Goal: Task Accomplishment & Management: Use online tool/utility

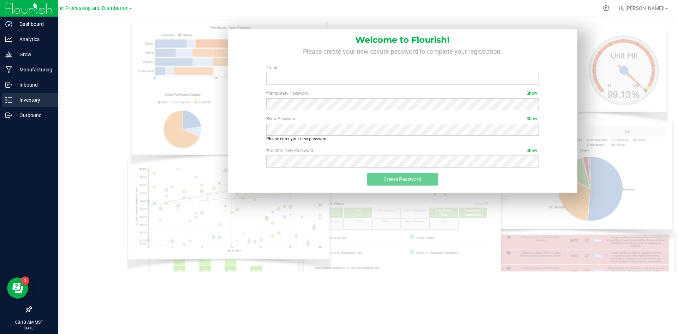
click at [7, 104] on div "Inventory" at bounding box center [30, 100] width 56 height 14
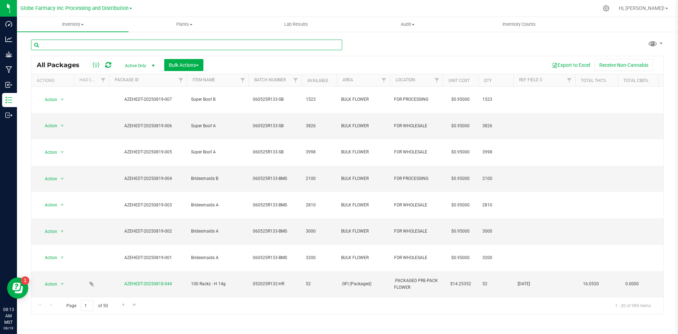
click at [84, 43] on input "text" at bounding box center [186, 45] width 311 height 11
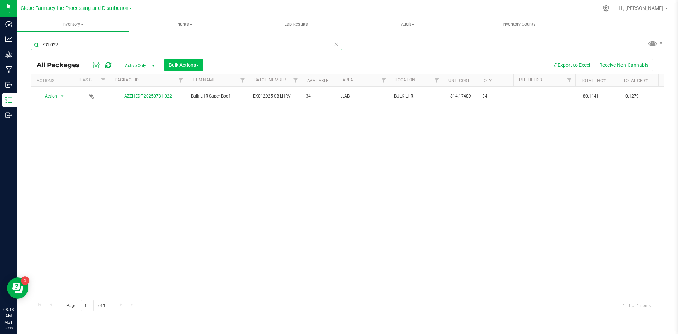
type input "731-022"
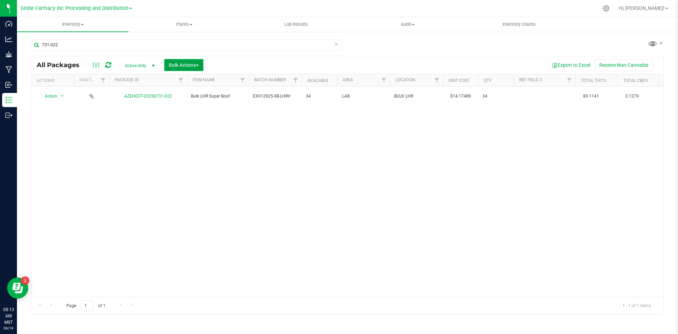
click at [179, 64] on span "Bulk Actions" at bounding box center [184, 65] width 30 height 6
click at [187, 82] on div at bounding box center [186, 80] width 3 height 12
click at [168, 80] on span "Add to manufacturing run" at bounding box center [194, 81] width 53 height 6
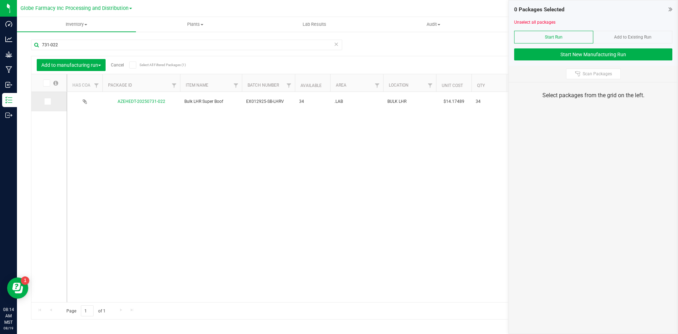
click at [45, 104] on span at bounding box center [47, 101] width 7 height 7
click at [0, 0] on input "checkbox" at bounding box center [0, 0] width 0 height 0
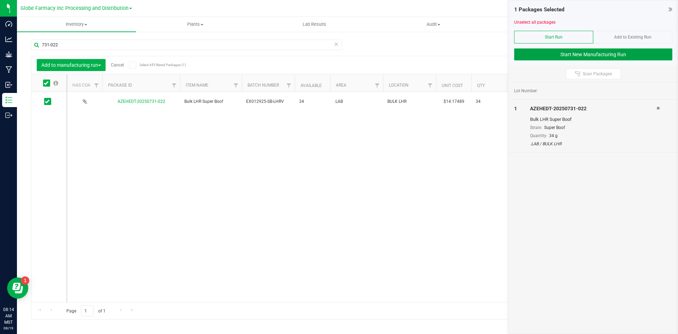
click at [544, 56] on button "Start New Manufacturing Run" at bounding box center [593, 54] width 158 height 12
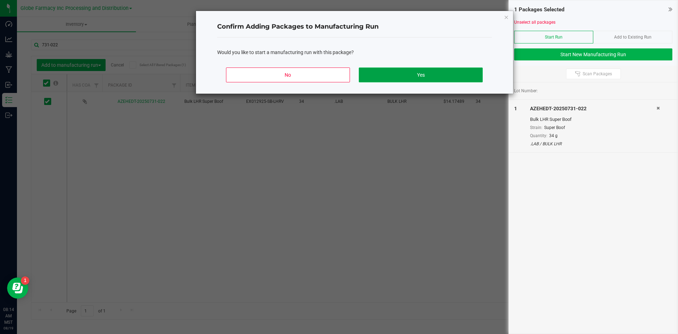
click at [453, 74] on button "Yes" at bounding box center [421, 74] width 124 height 15
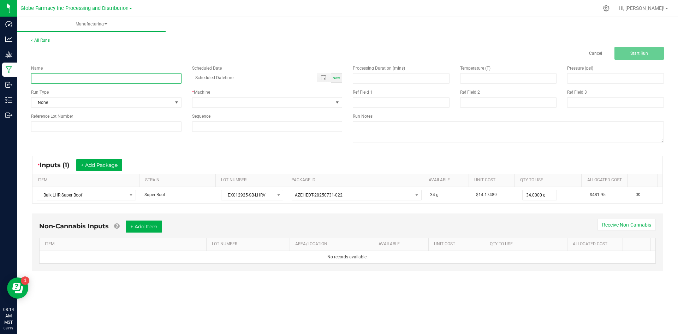
click at [155, 80] on input at bounding box center [106, 78] width 150 height 11
type input "DAB BAR SUPER BOOF 0.5G"
click at [235, 101] on span at bounding box center [262, 102] width 141 height 10
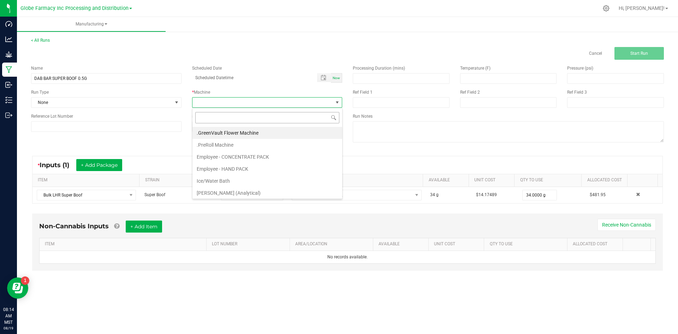
scroll to position [11, 150]
click at [237, 158] on li "Employee - CONCENTRATE PACK" at bounding box center [267, 157] width 150 height 12
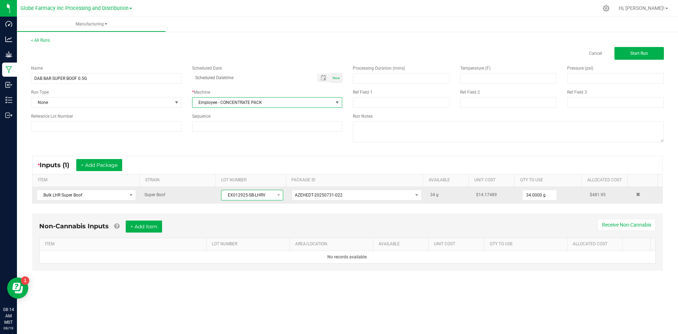
click at [225, 192] on span "EX012925-SB-LHRV" at bounding box center [247, 195] width 53 height 10
drag, startPoint x: 222, startPoint y: 192, endPoint x: 264, endPoint y: 192, distance: 42.0
click at [264, 192] on span "EX012925-SB-LHRV" at bounding box center [247, 195] width 53 height 10
copy span "EX012925-SB-LHRV"
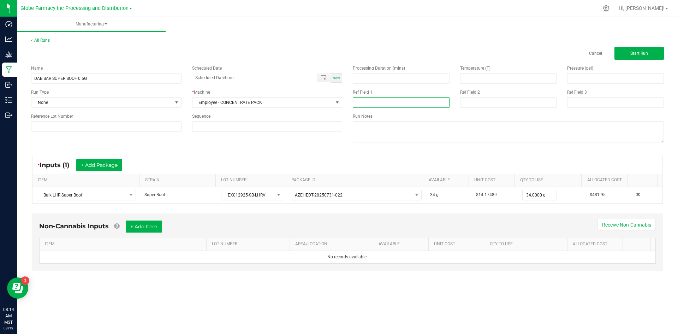
paste input "EX012925-SB-LHRV"
type input "EX012925-SB-LHRV"
click at [465, 103] on input at bounding box center [508, 102] width 97 height 11
type input "[DATE] VAPES"
click at [146, 226] on button "+ Add Item" at bounding box center [144, 226] width 36 height 12
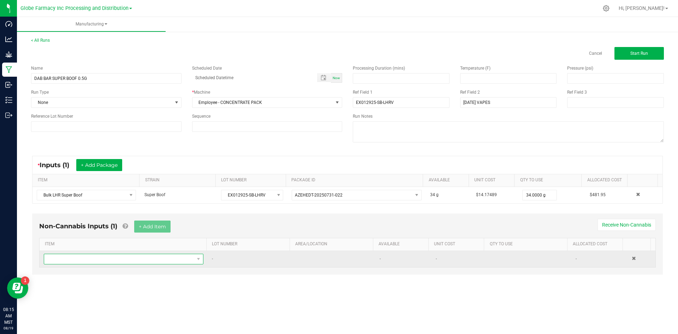
click at [151, 259] on span "NO DATA FOUND" at bounding box center [119, 259] width 150 height 10
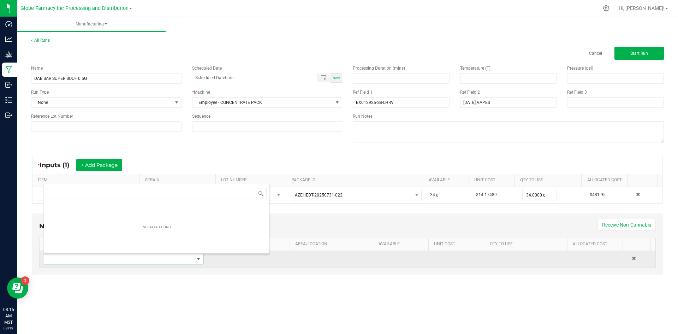
scroll to position [11, 157]
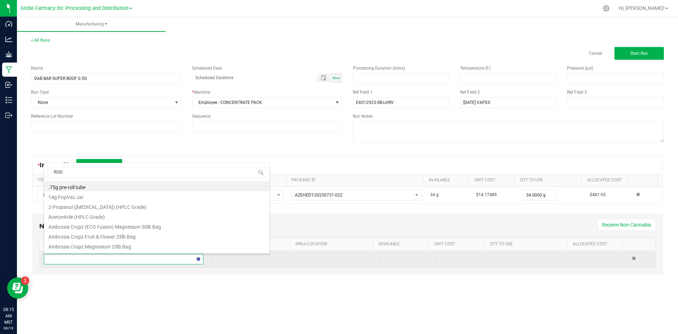
type input "ROSIN"
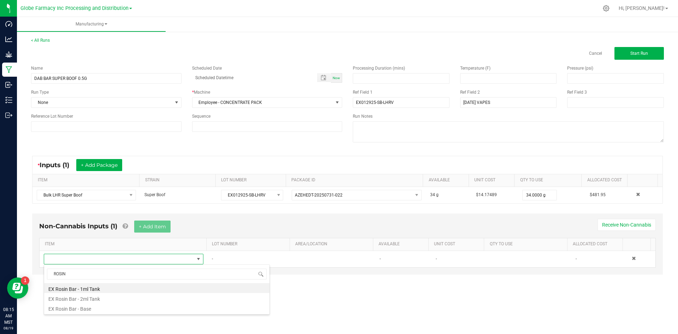
click at [116, 288] on li "EX Rosin Bar - 1ml Tank" at bounding box center [156, 288] width 225 height 10
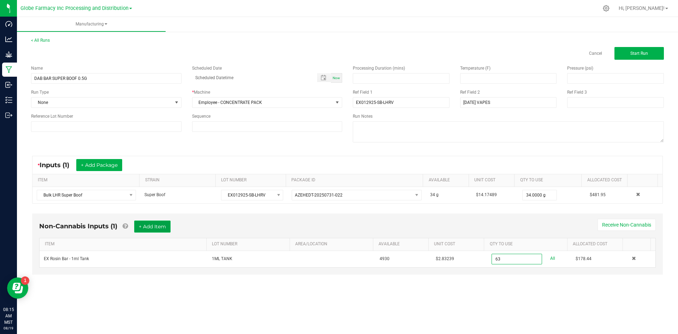
type input "63 ea"
click at [157, 227] on button "+ Add Item" at bounding box center [152, 226] width 36 height 12
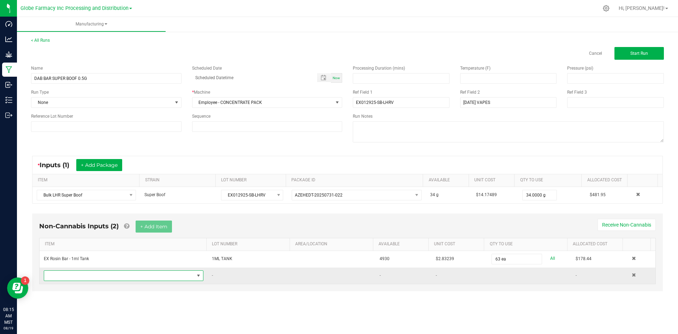
click at [124, 274] on span "NO DATA FOUND" at bounding box center [119, 275] width 150 height 10
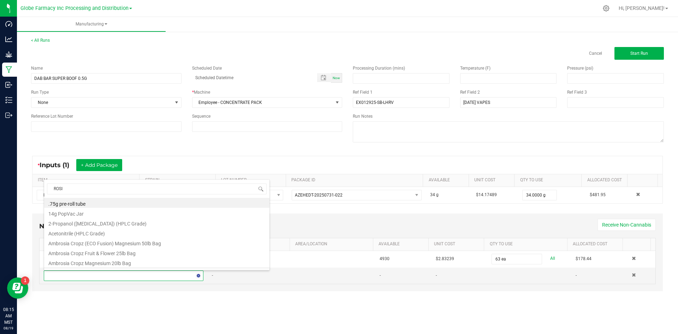
type input "ROSIN"
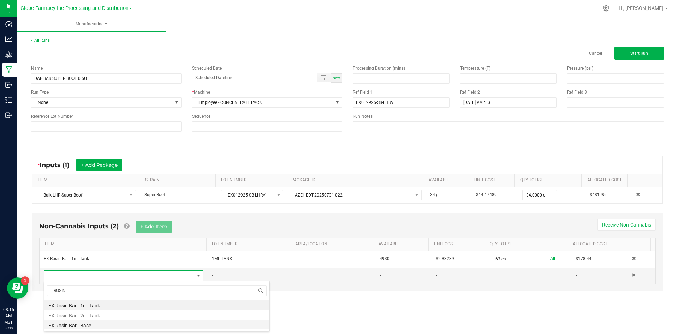
click at [96, 324] on li "EX Rosin Bar - Base" at bounding box center [156, 324] width 225 height 10
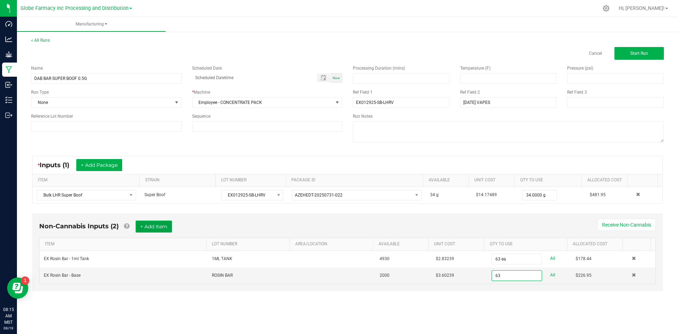
type input "63 ea"
click at [145, 230] on button "+ Add Item" at bounding box center [154, 226] width 36 height 12
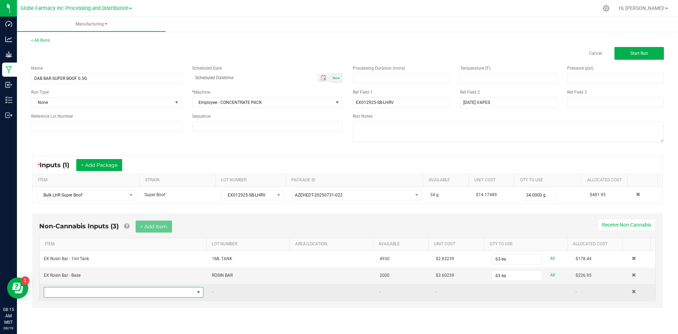
click at [131, 296] on span "NO DATA FOUND" at bounding box center [119, 292] width 150 height 10
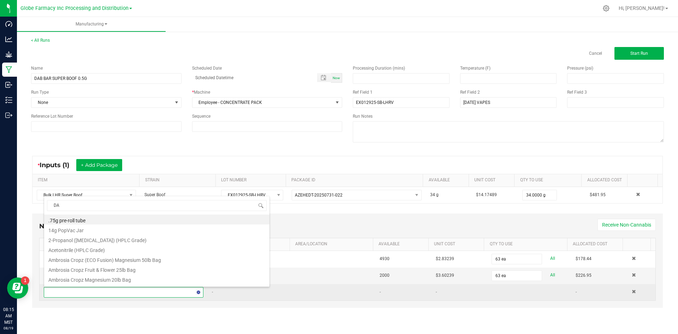
type input "DAB"
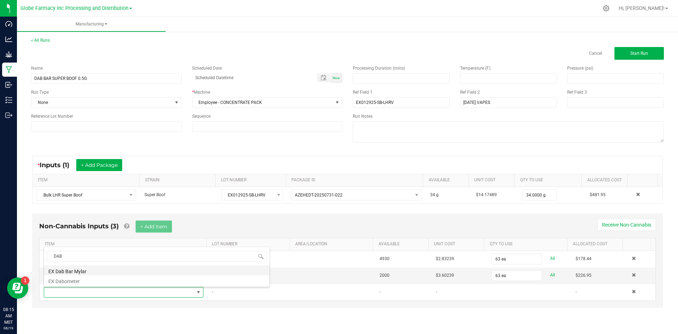
click at [91, 268] on li "EX Dab Bar Mylar" at bounding box center [156, 270] width 225 height 10
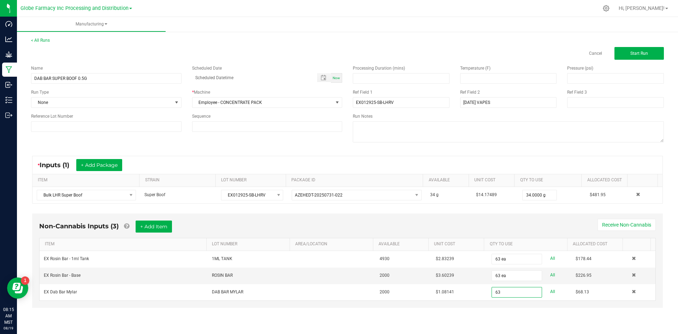
type input "63 ea"
click at [382, 222] on div "Non-Cannabis Inputs (3) + Add Item Receive Non-Cannabis" at bounding box center [347, 228] width 616 height 17
click at [629, 56] on button "Start Run" at bounding box center [638, 53] width 49 height 13
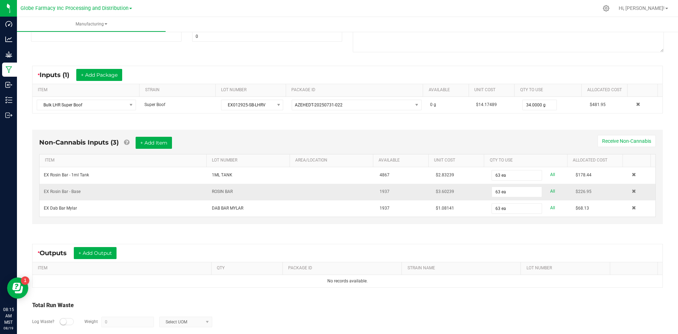
scroll to position [133, 0]
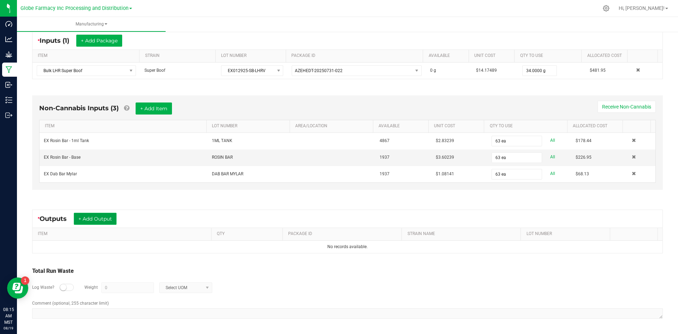
click at [110, 223] on button "+ Add Output" at bounding box center [95, 218] width 43 height 12
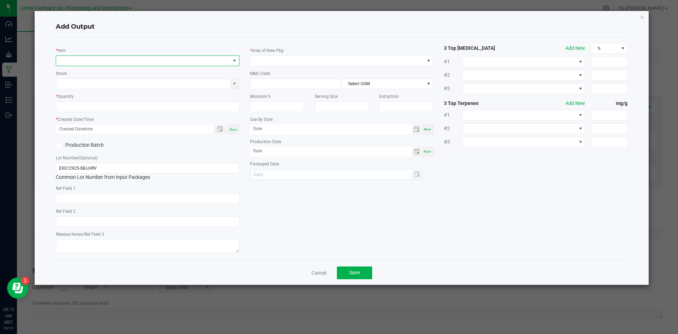
click at [103, 65] on span "NO DATA FOUND" at bounding box center [143, 61] width 174 height 10
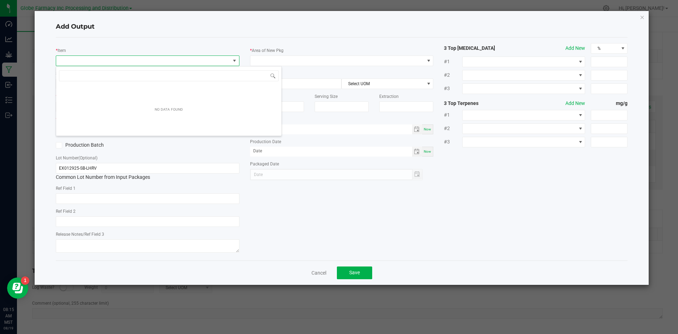
scroll to position [11, 184]
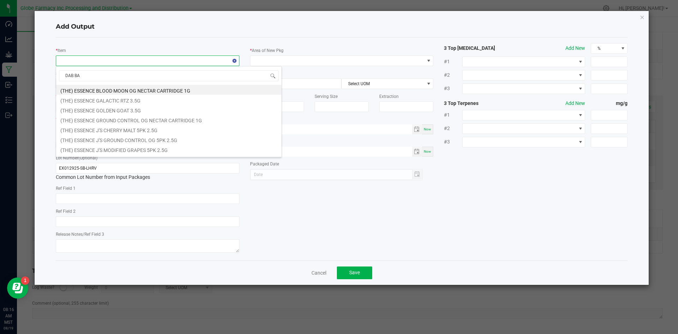
type input "DAB BAR"
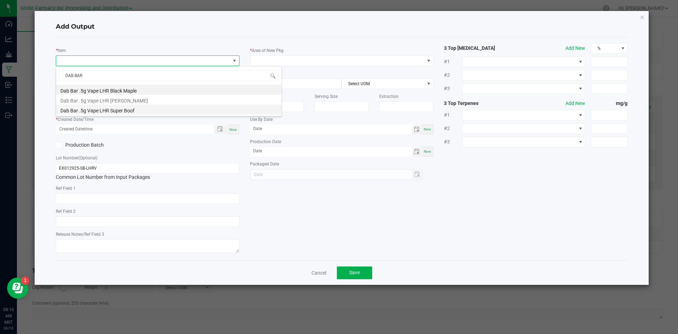
click at [139, 108] on li "Dab Bar .5g Vape LHR Super Boof" at bounding box center [168, 109] width 225 height 10
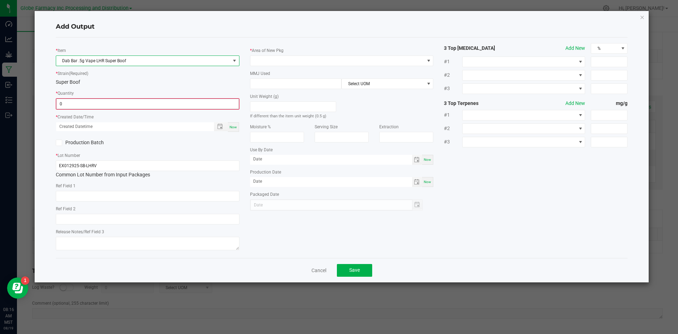
click at [100, 104] on input "0" at bounding box center [147, 104] width 182 height 10
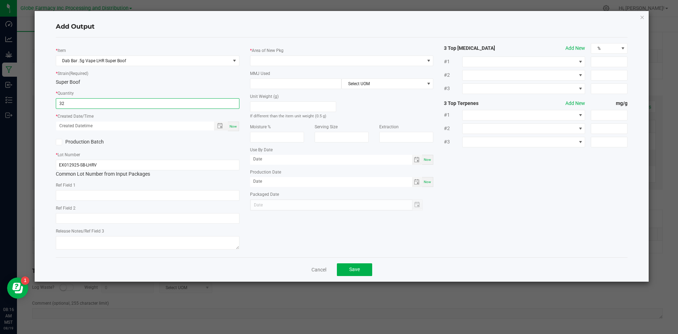
type input "32 ea"
click at [230, 127] on span "Now" at bounding box center [232, 126] width 7 height 4
type input "[DATE] 8:16 AM"
type input "[DATE]"
click at [94, 194] on input "text" at bounding box center [148, 195] width 184 height 11
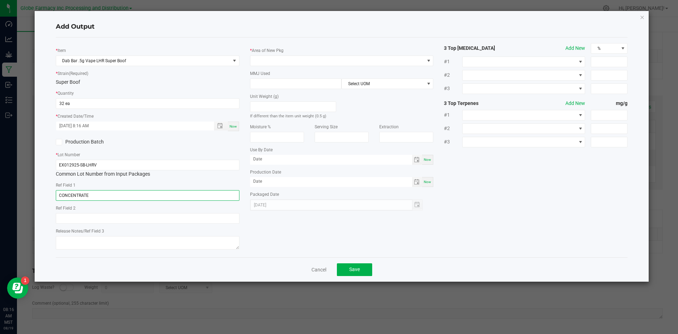
type input "CONCENTRATE"
type input "SUPER BOOF"
drag, startPoint x: 78, startPoint y: 241, endPoint x: 64, endPoint y: 244, distance: 14.1
click at [64, 244] on textarea "08/20" at bounding box center [148, 242] width 184 height 13
click at [67, 240] on textarea "08/20" at bounding box center [148, 242] width 184 height 13
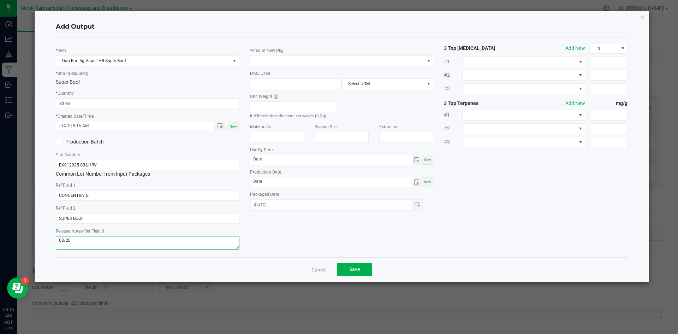
click at [84, 240] on textarea "08/20" at bounding box center [148, 242] width 184 height 13
type textarea "[DATE]"
click at [266, 57] on span at bounding box center [337, 61] width 174 height 10
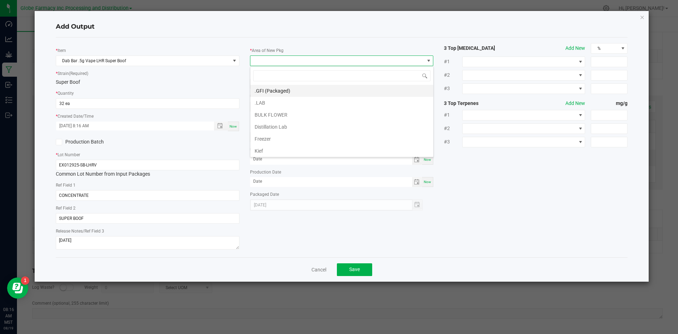
click at [266, 91] on li ".GFI (Packaged)" at bounding box center [341, 91] width 183 height 12
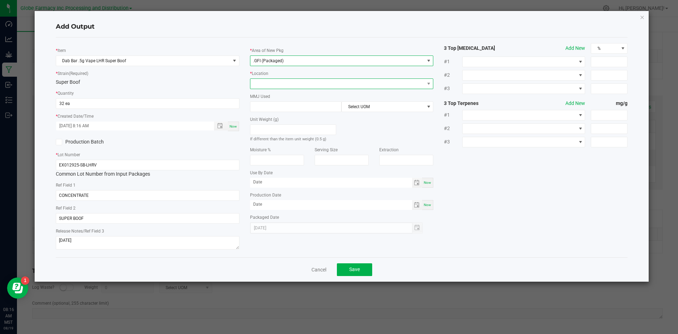
click at [266, 87] on span at bounding box center [337, 84] width 174 height 10
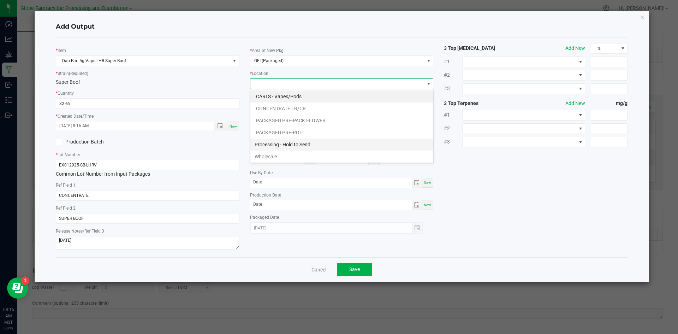
click at [285, 147] on li "Processing - Hold to Send" at bounding box center [341, 144] width 183 height 12
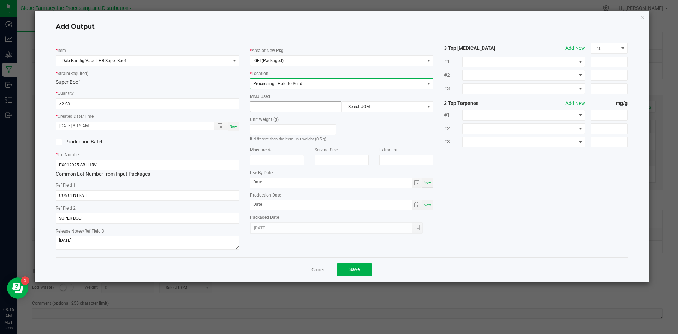
click at [269, 105] on input at bounding box center [295, 107] width 91 height 10
type input "0.5"
click at [384, 109] on span "Select UOM" at bounding box center [383, 107] width 82 height 10
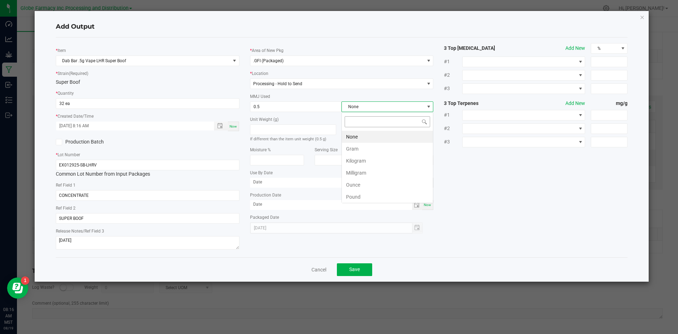
scroll to position [11, 92]
click at [359, 148] on li "Gram" at bounding box center [387, 149] width 91 height 12
click at [359, 270] on span "Save" at bounding box center [354, 269] width 11 height 6
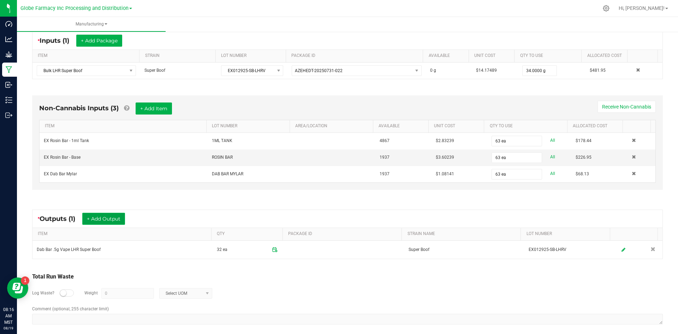
click at [111, 213] on button "+ Add Output" at bounding box center [103, 218] width 43 height 12
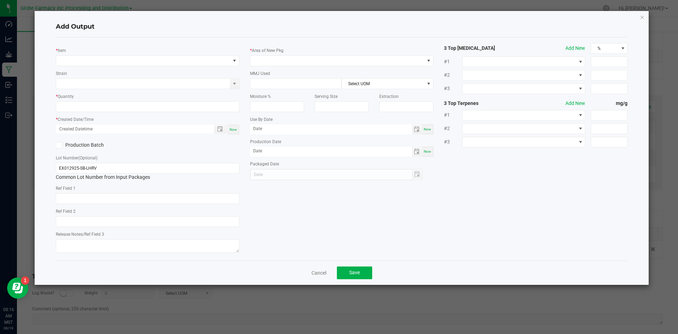
click at [113, 66] on div "* Item Strain * Quantity * Created Date/Time Now Production Batch Lot Number (O…" at bounding box center [147, 148] width 194 height 211
click at [110, 60] on span "NO DATA FOUND" at bounding box center [143, 61] width 174 height 10
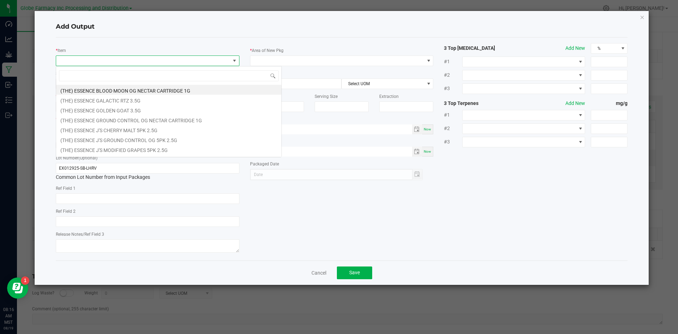
scroll to position [11, 184]
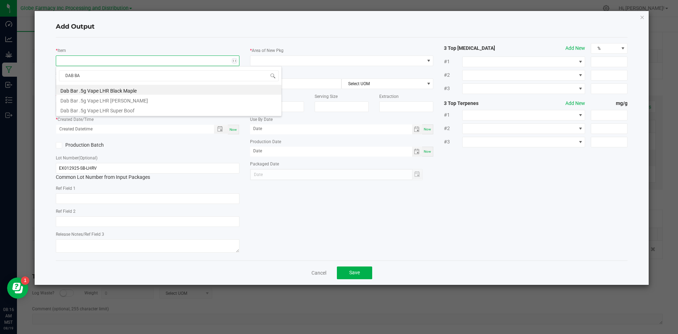
type input "DAB BAR"
click at [113, 111] on li "Dab Bar .5g Vape LHR Super Boof" at bounding box center [168, 109] width 225 height 10
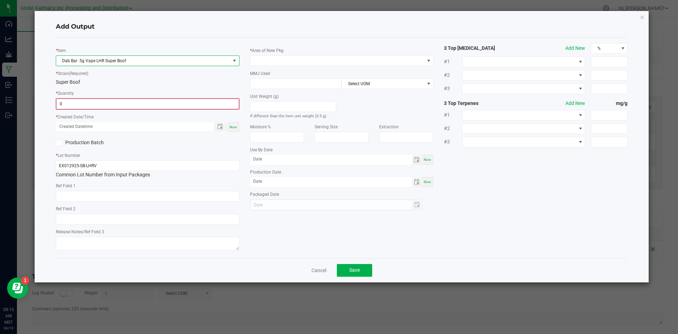
click at [113, 105] on input "0" at bounding box center [147, 104] width 182 height 10
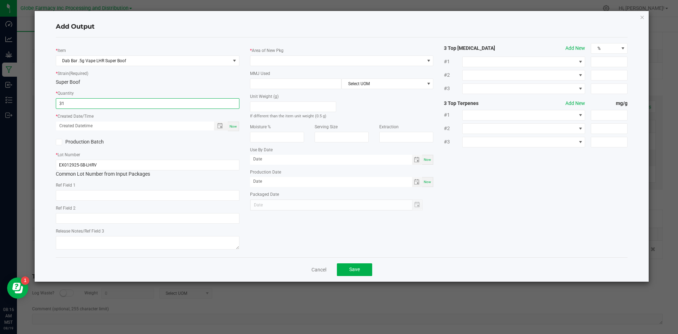
type input "31 ea"
click at [234, 125] on span "Now" at bounding box center [232, 126] width 7 height 4
type input "[DATE] 8:16 AM"
type input "[DATE]"
click at [133, 194] on input "text" at bounding box center [148, 195] width 184 height 11
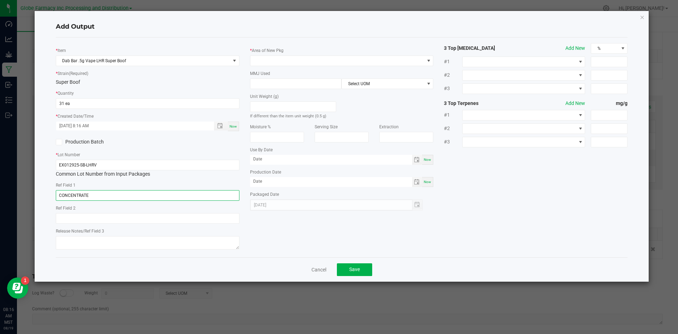
type input "CONCENTRATE"
type input "SUPER BOOF"
type textarea "[DATE]"
click at [257, 64] on span at bounding box center [337, 61] width 174 height 10
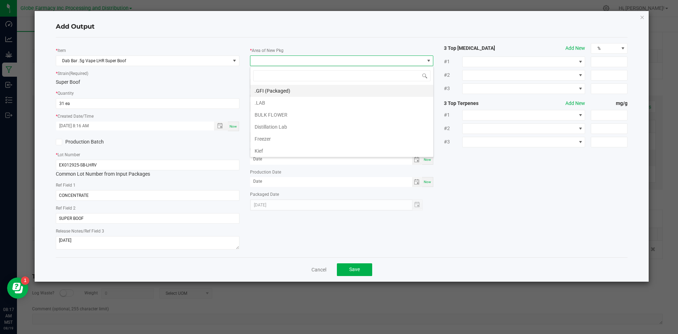
click at [274, 90] on li ".GFI (Packaged)" at bounding box center [341, 91] width 183 height 12
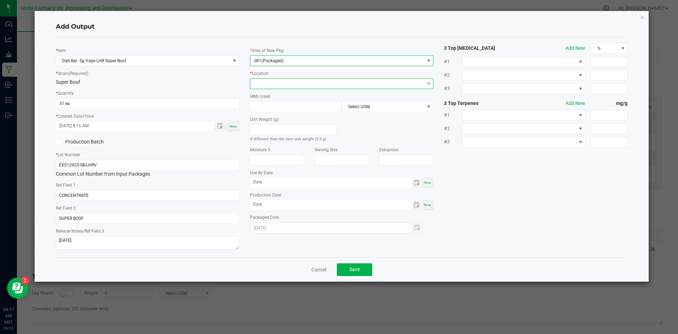
click at [271, 87] on span at bounding box center [337, 84] width 174 height 10
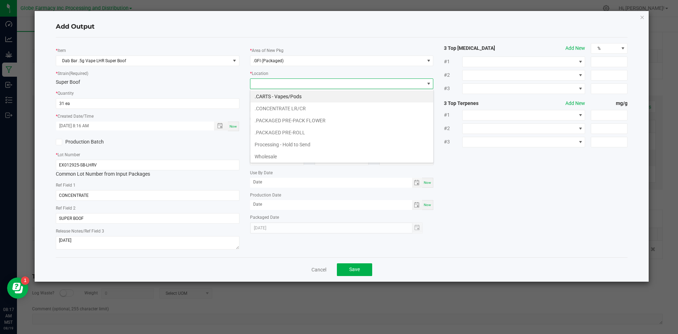
click at [284, 144] on li "Processing - Hold to Send" at bounding box center [341, 144] width 183 height 12
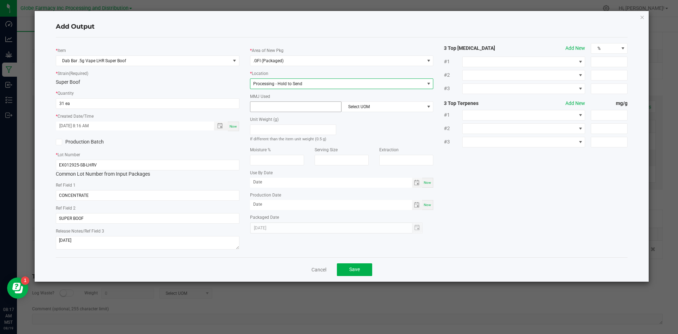
drag, startPoint x: 282, startPoint y: 110, endPoint x: 285, endPoint y: 108, distance: 4.0
click at [282, 110] on input at bounding box center [295, 107] width 91 height 10
click at [409, 106] on span "Select UOM" at bounding box center [383, 107] width 82 height 10
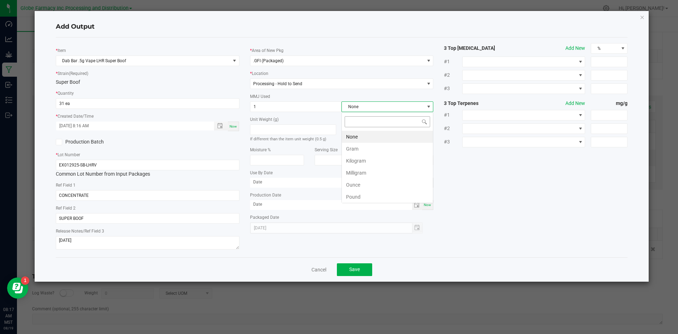
scroll to position [11, 92]
click at [367, 146] on li "Gram" at bounding box center [387, 149] width 91 height 12
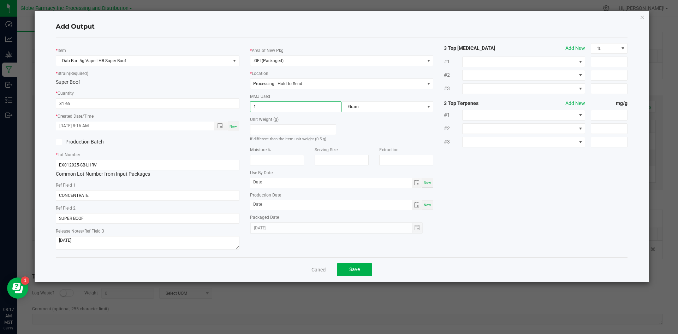
click at [268, 106] on input "1" at bounding box center [295, 107] width 91 height 10
type input "0.5"
click at [353, 270] on span "Save" at bounding box center [354, 269] width 11 height 6
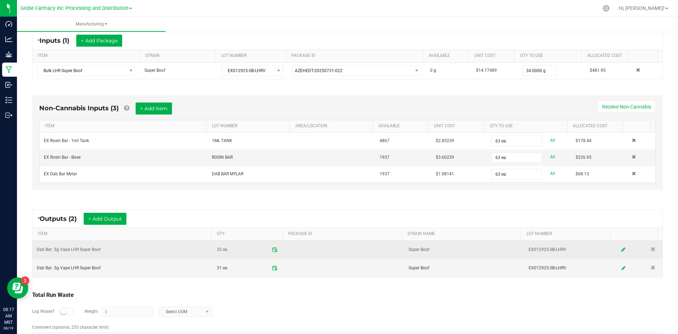
click at [621, 250] on icon at bounding box center [623, 249] width 4 height 5
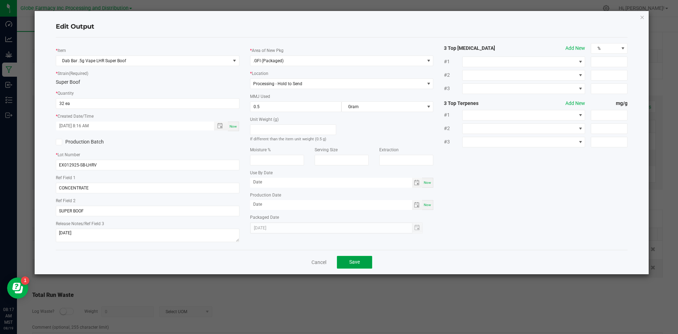
click at [348, 256] on button "Save" at bounding box center [354, 262] width 35 height 13
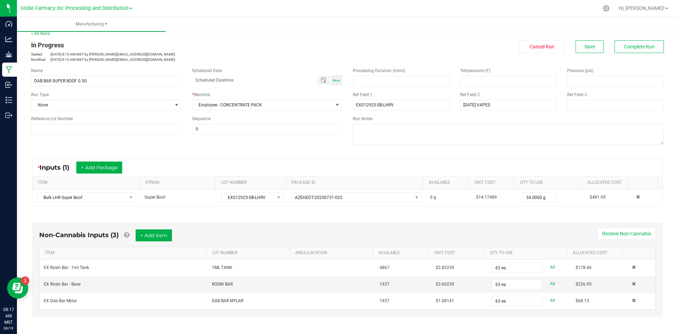
scroll to position [0, 0]
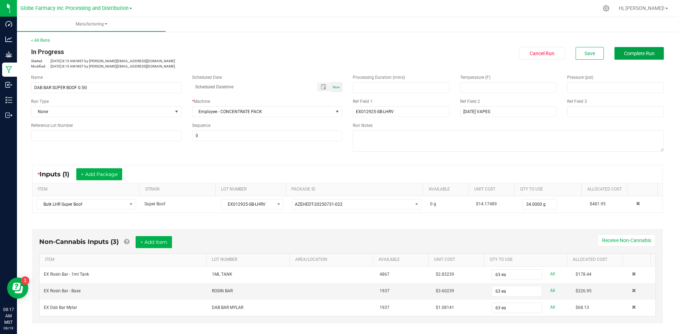
click at [622, 56] on button "Complete Run" at bounding box center [638, 53] width 49 height 13
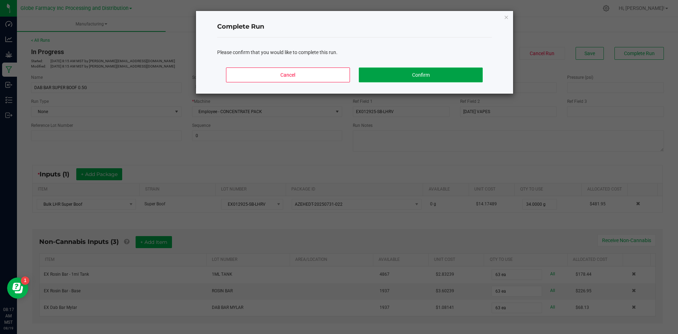
click at [405, 73] on button "Confirm" at bounding box center [421, 74] width 124 height 15
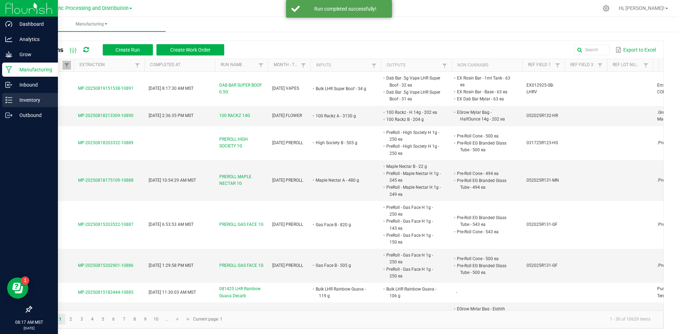
click at [16, 97] on p "Inventory" at bounding box center [33, 100] width 42 height 8
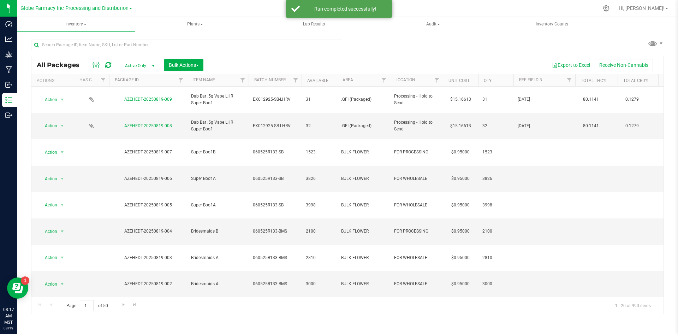
click at [179, 58] on div "All Packages Active Only Active Only Lab Samples Locked All Bulk Actions Add to…" at bounding box center [347, 65] width 632 height 18
click at [188, 62] on span "Bulk Actions" at bounding box center [184, 65] width 30 height 6
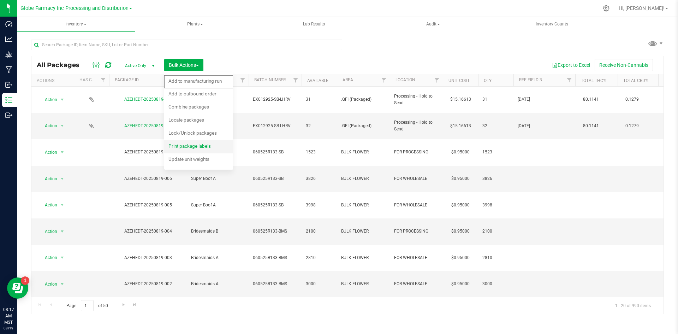
click at [199, 145] on span "Print package labels" at bounding box center [189, 146] width 42 height 6
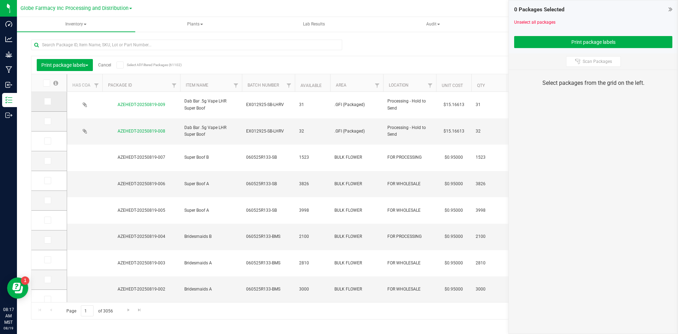
click at [47, 101] on icon at bounding box center [47, 101] width 5 height 0
click at [0, 0] on input "checkbox" at bounding box center [0, 0] width 0 height 0
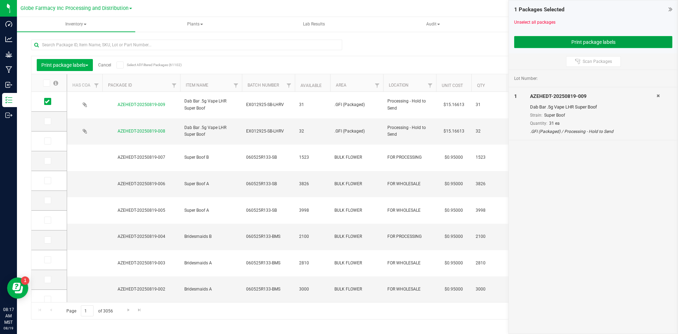
click at [569, 44] on button "Print package labels" at bounding box center [593, 42] width 158 height 12
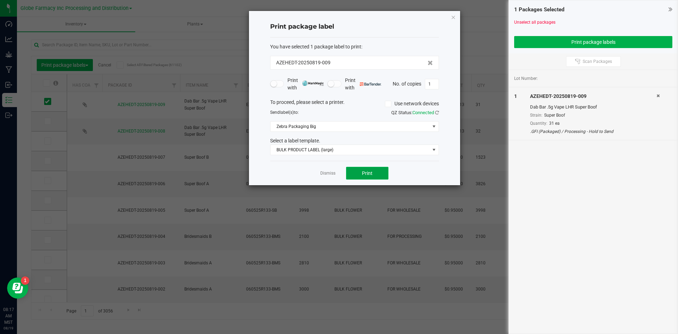
click at [360, 176] on button "Print" at bounding box center [367, 173] width 42 height 13
click at [314, 126] on span "Zebra Packaging Big" at bounding box center [349, 126] width 159 height 10
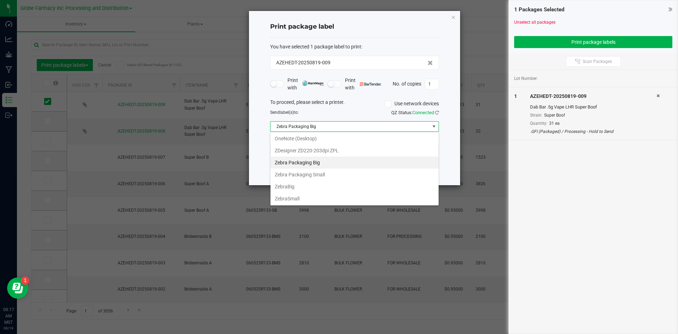
scroll to position [85, 0]
click at [325, 173] on Small "Zebra Packaging Small" at bounding box center [354, 174] width 168 height 12
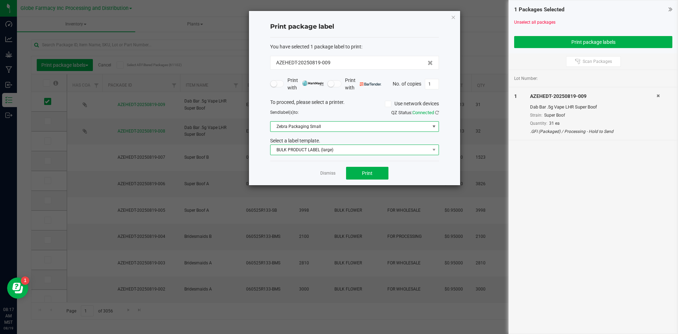
click at [316, 154] on span "BULK PRODUCT LABEL (large)" at bounding box center [349, 150] width 159 height 10
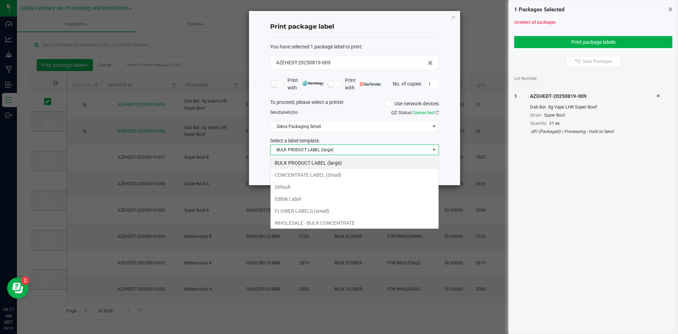
scroll to position [11, 169]
click at [311, 178] on li "CONCENTRATE LABEL (Small)" at bounding box center [354, 175] width 168 height 12
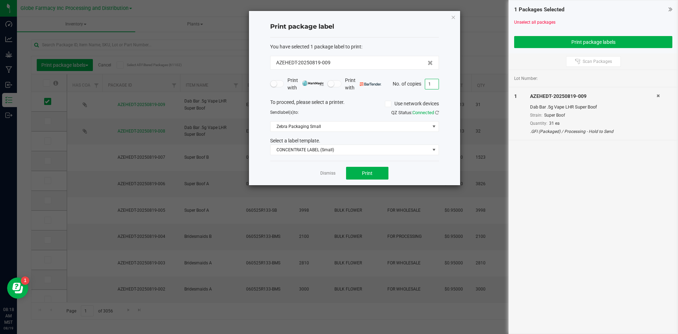
click at [430, 85] on input "1" at bounding box center [431, 84] width 13 height 10
type input "31"
click at [370, 171] on span "Print" at bounding box center [367, 173] width 11 height 6
click at [326, 174] on link "Dismiss" at bounding box center [327, 173] width 15 height 6
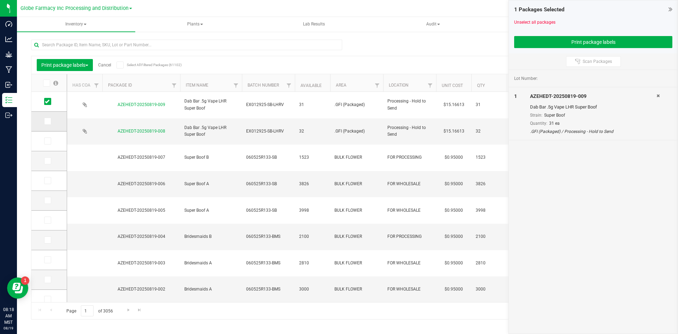
click at [49, 121] on icon at bounding box center [47, 121] width 5 height 0
click at [0, 0] on input "checkbox" at bounding box center [0, 0] width 0 height 0
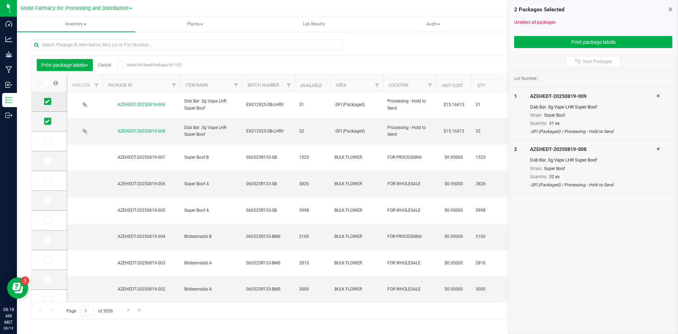
click at [46, 107] on td at bounding box center [48, 102] width 35 height 20
click at [46, 101] on icon at bounding box center [47, 101] width 5 height 0
click at [0, 0] on input "checkbox" at bounding box center [0, 0] width 0 height 0
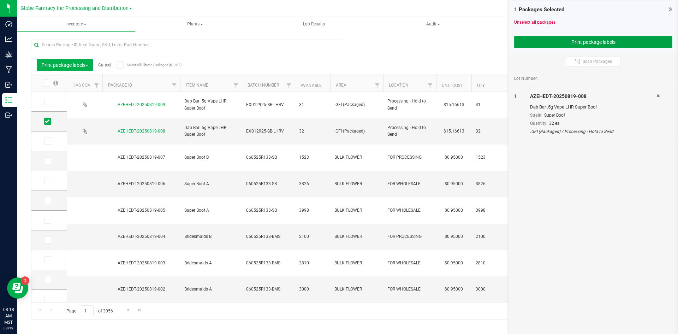
click at [587, 40] on button "Print package labels" at bounding box center [593, 42] width 158 height 12
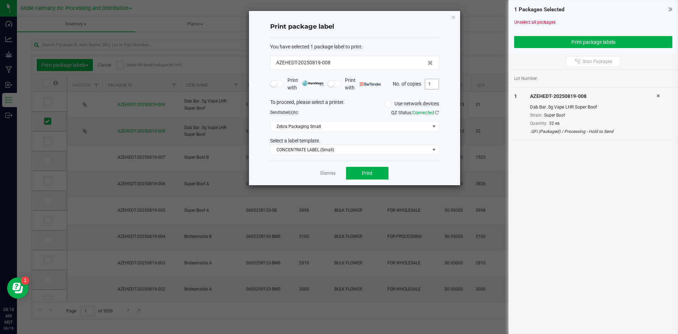
click at [432, 84] on input "1" at bounding box center [431, 84] width 13 height 10
click at [372, 176] on button "Print" at bounding box center [367, 173] width 42 height 13
click at [429, 85] on input "32" at bounding box center [431, 84] width 13 height 10
type input "1"
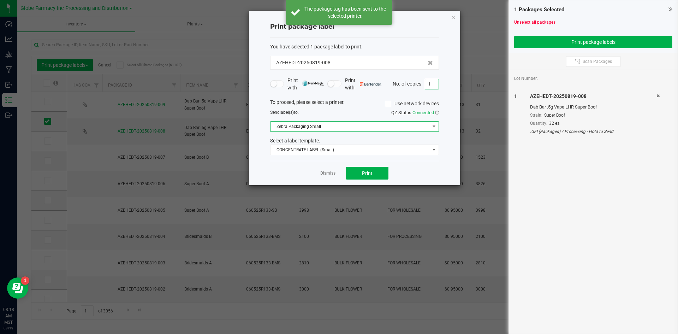
click at [311, 123] on span "Zebra Packaging Small" at bounding box center [349, 126] width 159 height 10
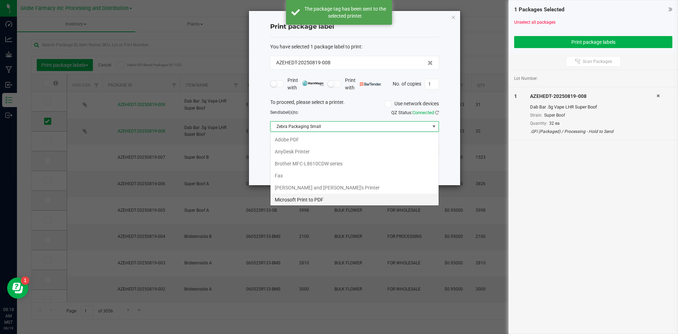
scroll to position [61, 0]
click at [303, 187] on Big "Zebra Packaging Big" at bounding box center [354, 186] width 168 height 12
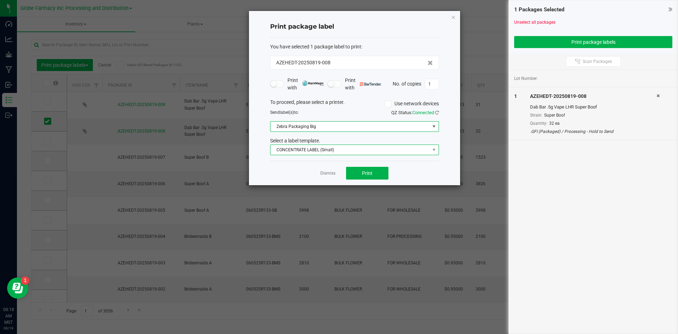
click at [304, 148] on span "CONCENTRATE LABEL (Small)" at bounding box center [349, 150] width 159 height 10
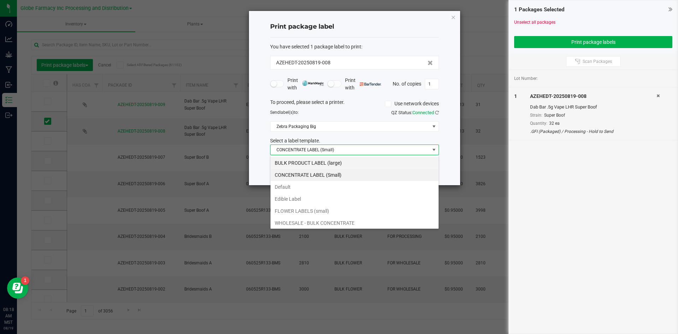
scroll to position [11, 169]
click at [300, 162] on li "BULK PRODUCT LABEL (large)" at bounding box center [354, 163] width 168 height 12
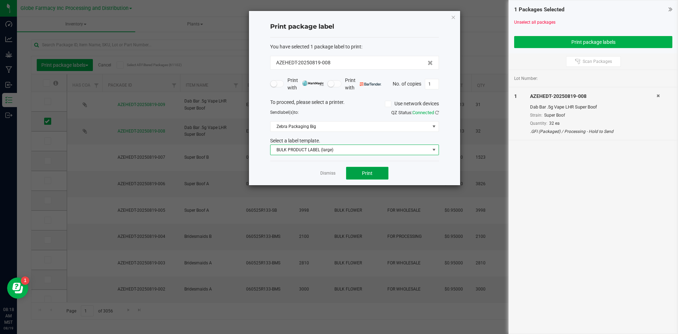
click at [369, 172] on span "Print" at bounding box center [367, 173] width 11 height 6
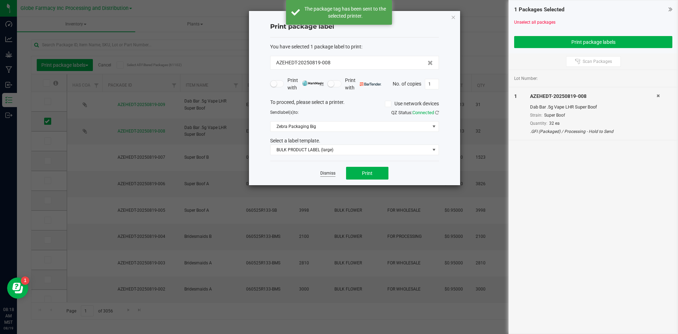
click at [333, 172] on link "Dismiss" at bounding box center [327, 173] width 15 height 6
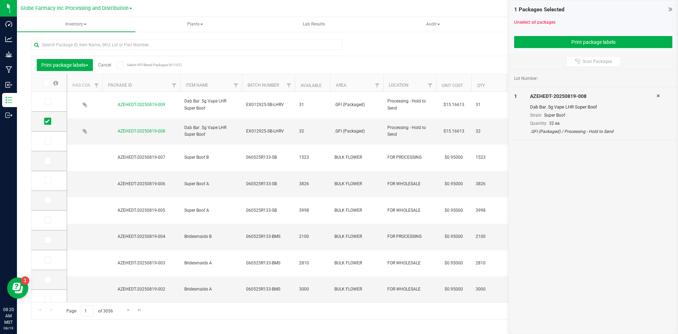
click at [110, 63] on link "Cancel" at bounding box center [104, 64] width 13 height 5
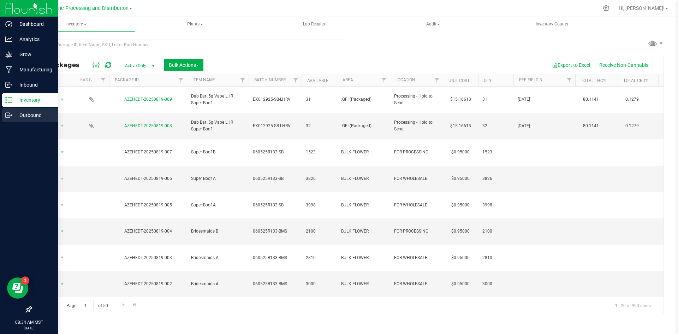
click at [14, 115] on p "Outbound" at bounding box center [33, 115] width 42 height 8
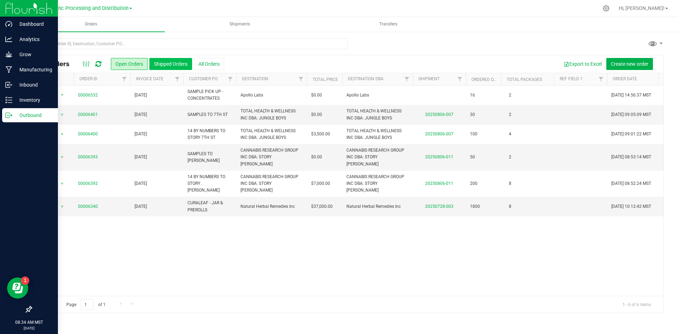
click at [178, 69] on button "Shipped Orders" at bounding box center [170, 64] width 43 height 12
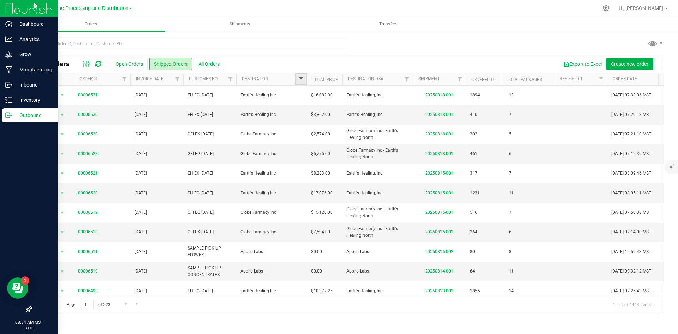
click at [302, 79] on span "Filter" at bounding box center [301, 79] width 6 height 6
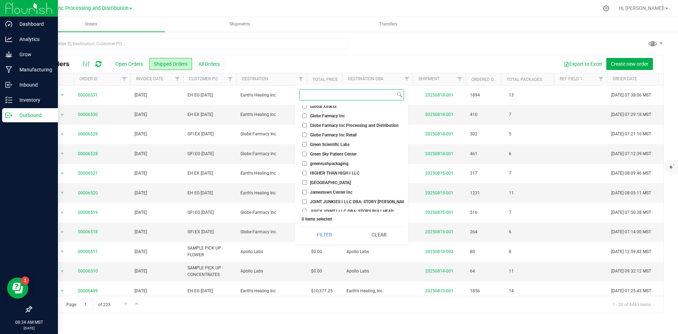
scroll to position [282, 0]
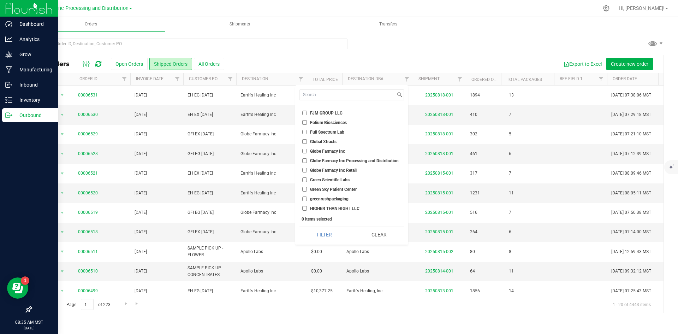
click at [305, 151] on input "Globe Farmacy Inc" at bounding box center [304, 151] width 5 height 5
click at [336, 234] on button "Filter" at bounding box center [324, 235] width 50 height 16
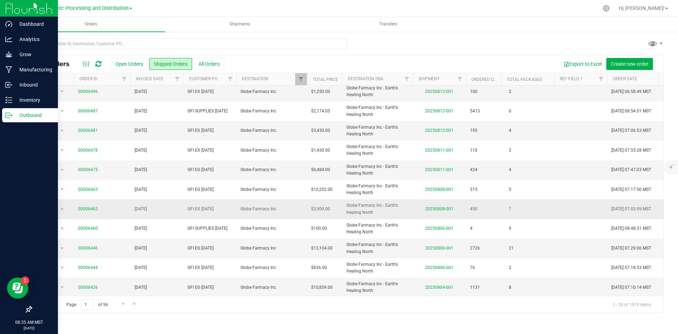
scroll to position [106, 0]
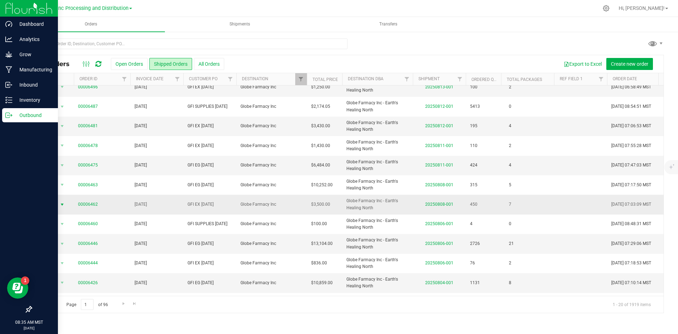
click at [56, 203] on span "Action" at bounding box center [47, 204] width 19 height 10
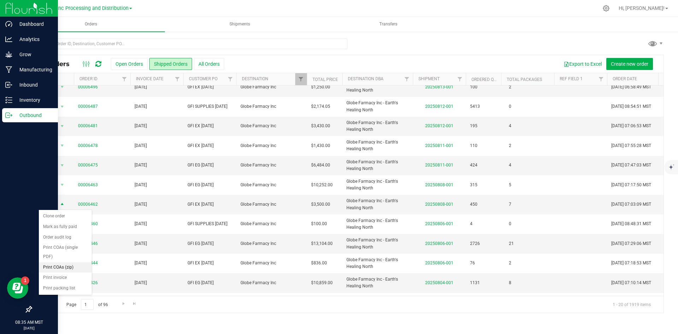
click at [67, 266] on li "Print COAs (zip)" at bounding box center [65, 267] width 53 height 11
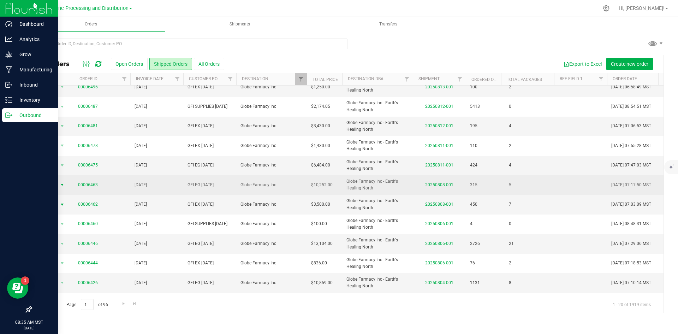
click at [54, 186] on span "Action" at bounding box center [47, 185] width 19 height 10
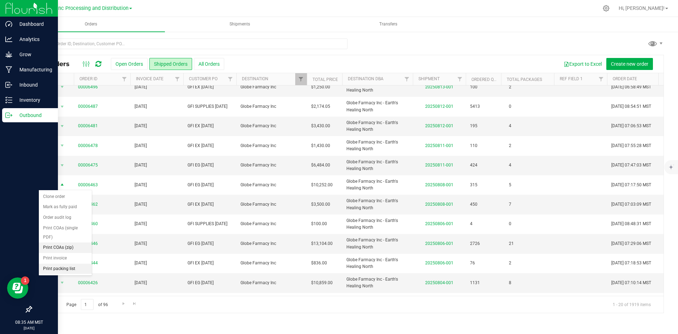
click at [57, 248] on li "Print COAs (zip)" at bounding box center [65, 247] width 53 height 11
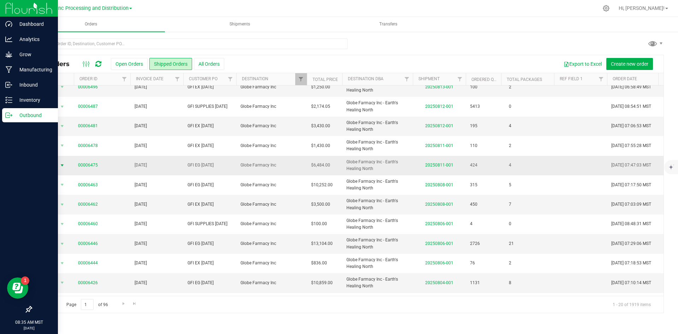
click at [58, 161] on span "select" at bounding box center [62, 165] width 9 height 10
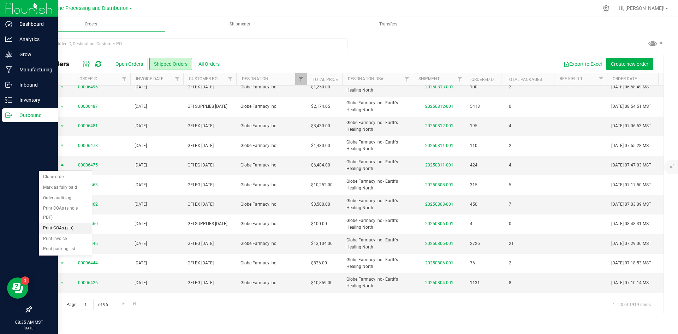
click at [56, 225] on li "Print COAs (zip)" at bounding box center [65, 228] width 53 height 11
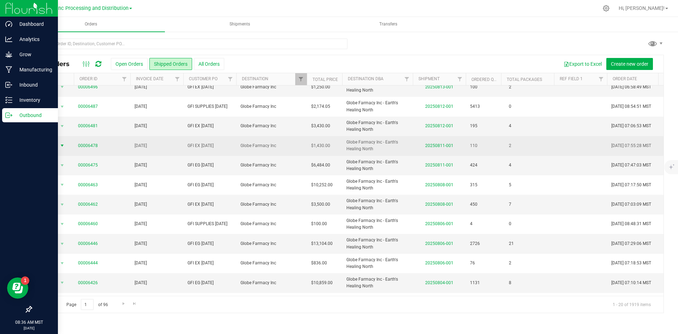
click at [58, 144] on span "select" at bounding box center [62, 145] width 9 height 10
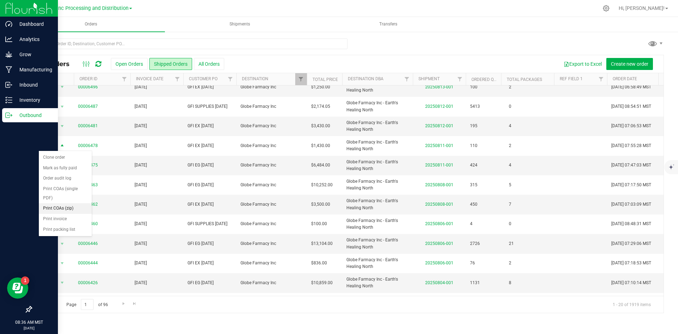
click at [57, 208] on li "Print COAs (zip)" at bounding box center [65, 208] width 53 height 11
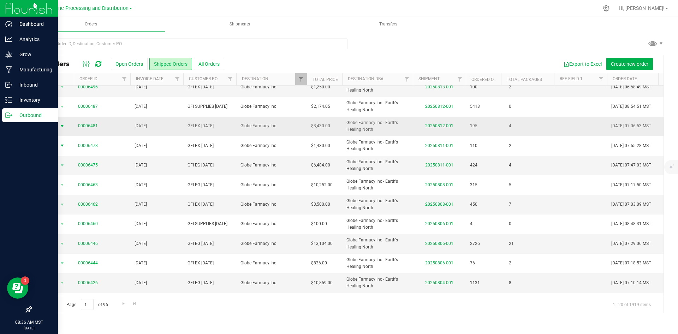
click at [61, 125] on span "select" at bounding box center [62, 126] width 6 height 6
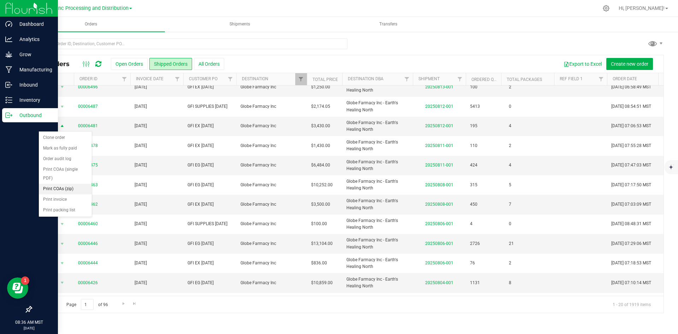
click at [59, 190] on li "Print COAs (zip)" at bounding box center [65, 189] width 53 height 11
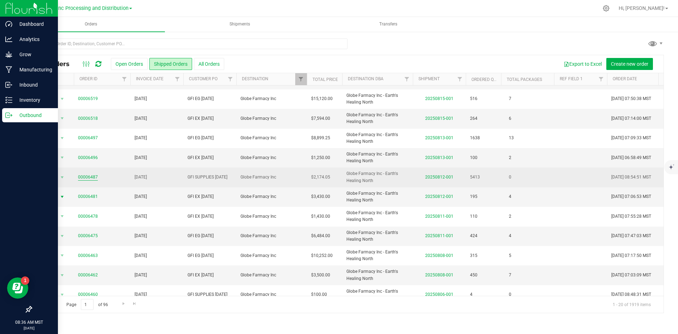
scroll to position [0, 0]
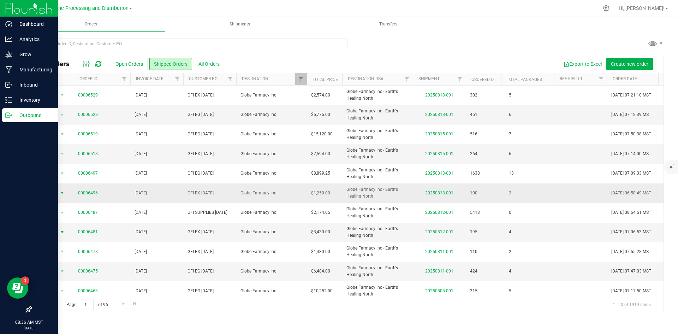
click at [59, 190] on span "select" at bounding box center [62, 193] width 6 height 6
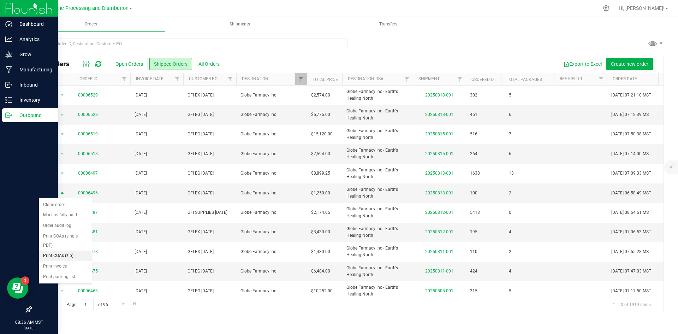
click at [62, 255] on li "Print COAs (zip)" at bounding box center [65, 255] width 53 height 11
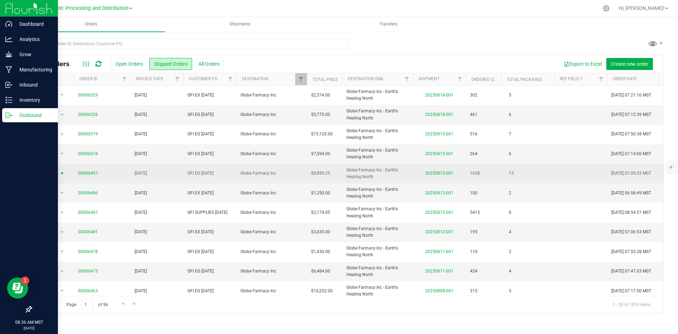
click at [62, 173] on span "select" at bounding box center [62, 173] width 6 height 6
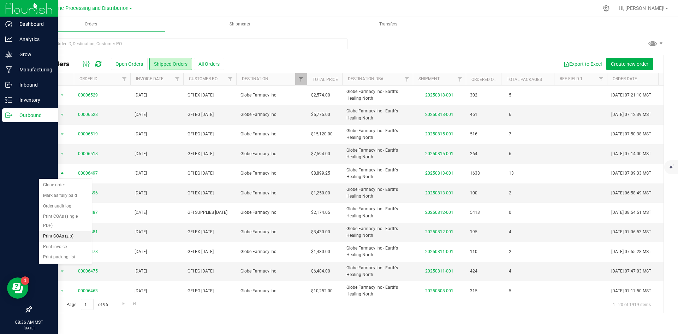
click at [63, 234] on li "Print COAs (zip)" at bounding box center [65, 236] width 53 height 11
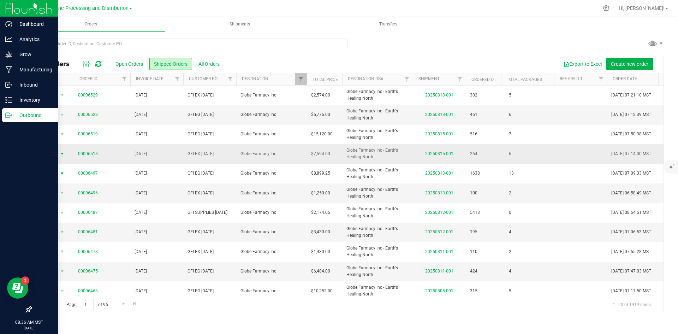
click at [56, 153] on span "Action" at bounding box center [47, 154] width 19 height 10
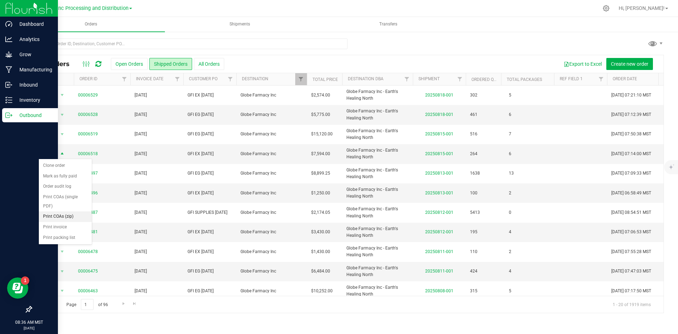
click at [61, 213] on li "Print COAs (zip)" at bounding box center [65, 216] width 53 height 11
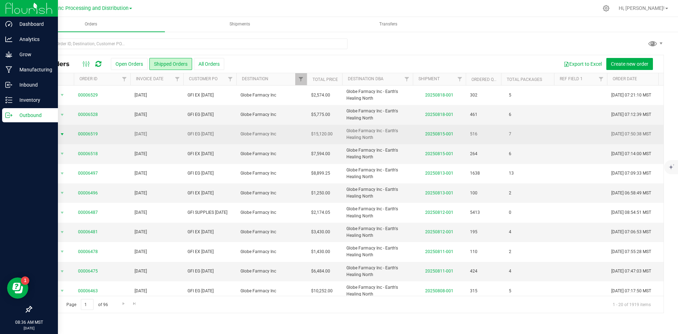
click at [53, 137] on span "Action" at bounding box center [47, 134] width 19 height 10
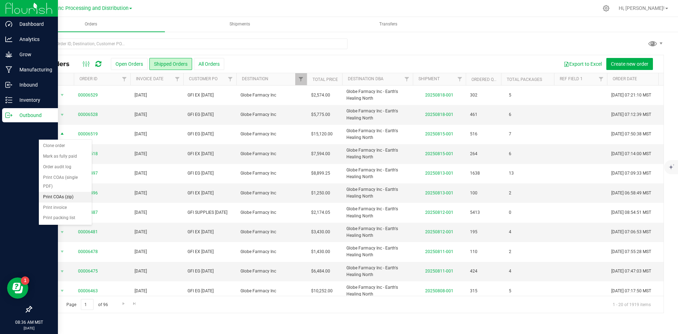
click at [58, 197] on li "Print COAs (zip)" at bounding box center [65, 197] width 53 height 11
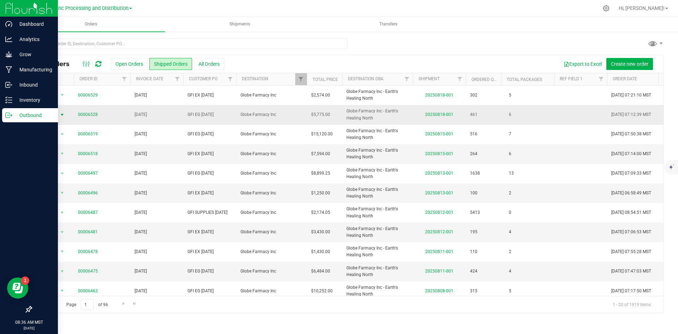
click at [52, 114] on span "Action" at bounding box center [47, 115] width 19 height 10
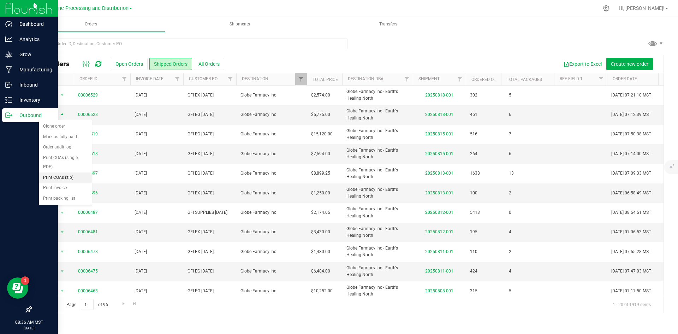
click at [54, 175] on li "Print COAs (zip)" at bounding box center [65, 177] width 53 height 11
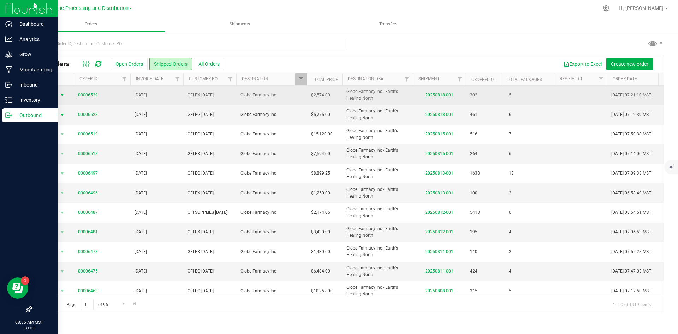
click at [56, 97] on span "Action" at bounding box center [47, 95] width 19 height 10
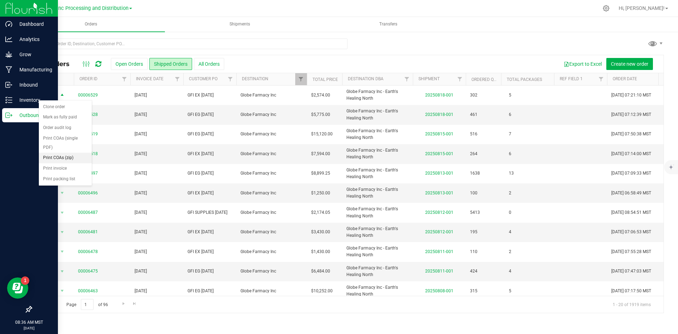
click at [55, 155] on li "Print COAs (zip)" at bounding box center [65, 157] width 53 height 11
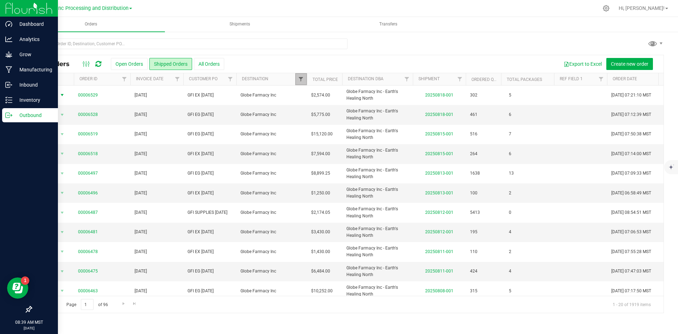
click at [303, 78] on span "Filter" at bounding box center [301, 79] width 6 height 6
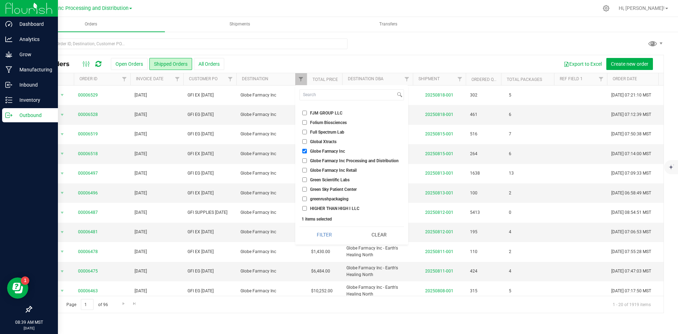
click at [304, 148] on li "Globe Farmacy Inc" at bounding box center [351, 150] width 104 height 7
click at [303, 150] on input "Globe Farmacy Inc" at bounding box center [304, 151] width 5 height 5
checkbox input "false"
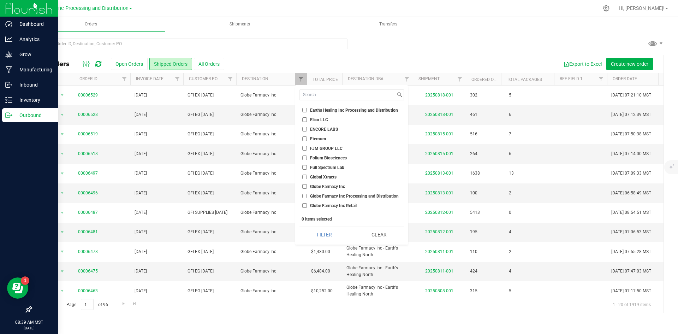
scroll to position [212, 0]
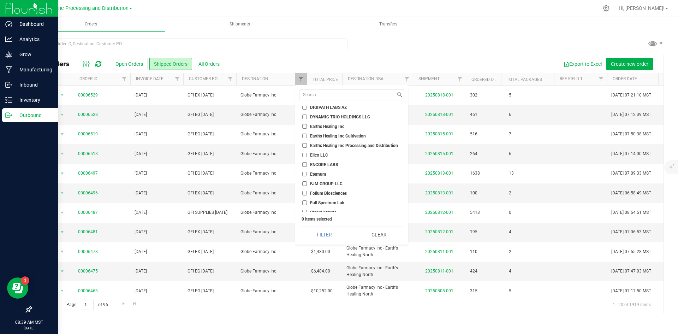
click at [303, 127] on input "Earth's Healing Inc" at bounding box center [304, 126] width 5 height 5
checkbox input "true"
click at [331, 233] on button "Filter" at bounding box center [324, 235] width 50 height 16
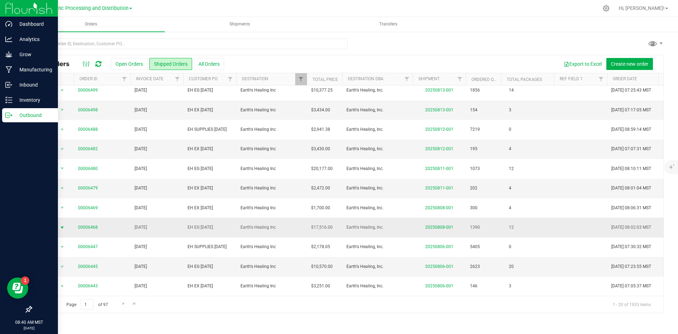
scroll to position [71, 0]
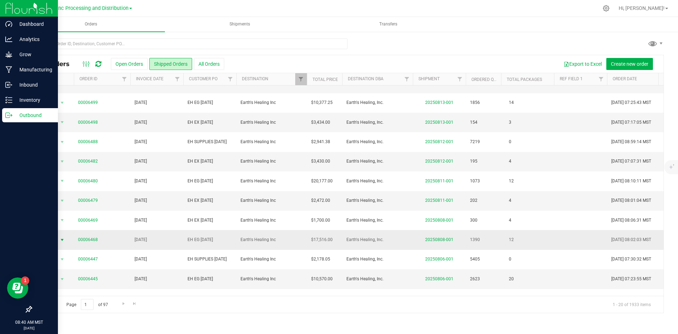
click at [51, 240] on span "Action" at bounding box center [47, 240] width 19 height 10
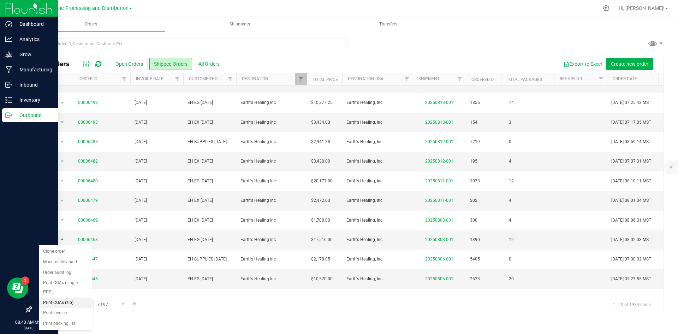
click at [59, 303] on li "Print COAs (zip)" at bounding box center [65, 302] width 53 height 11
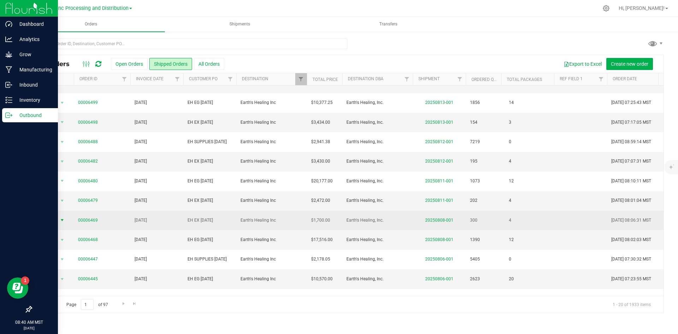
click at [50, 219] on span "Action" at bounding box center [47, 220] width 19 height 10
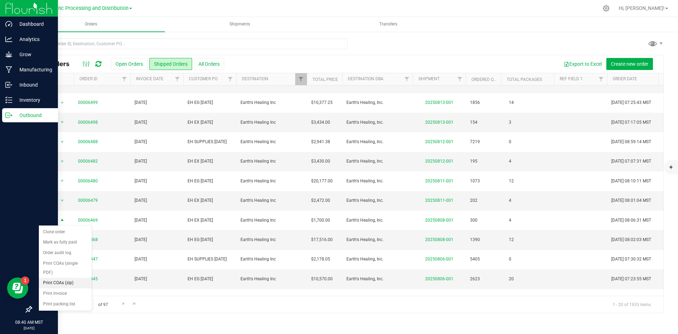
click at [59, 281] on li "Print COAs (zip)" at bounding box center [65, 282] width 53 height 11
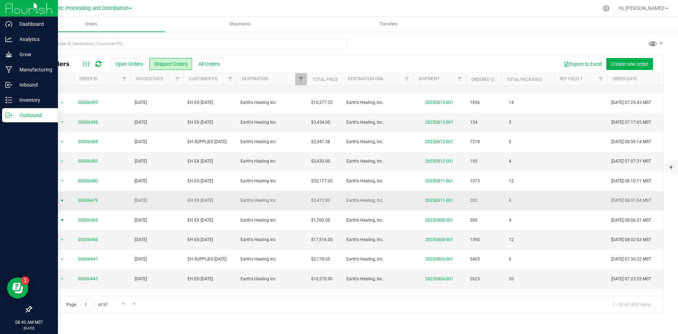
click at [60, 201] on span "select" at bounding box center [62, 201] width 6 height 6
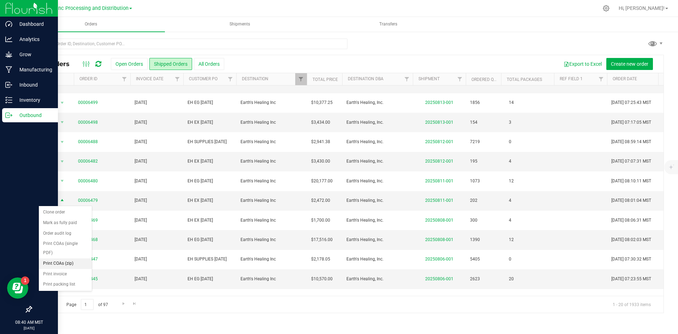
click at [72, 262] on li "Print COAs (zip)" at bounding box center [65, 263] width 53 height 11
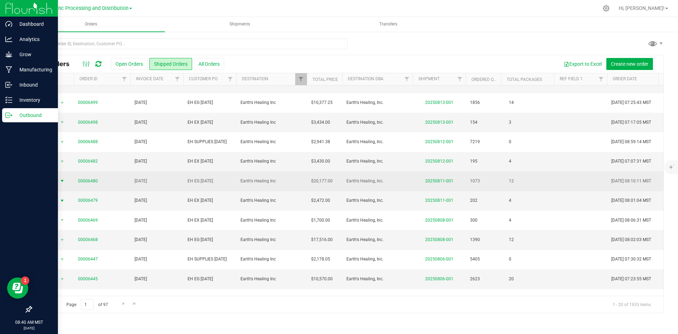
click at [54, 180] on span "Action" at bounding box center [47, 181] width 19 height 10
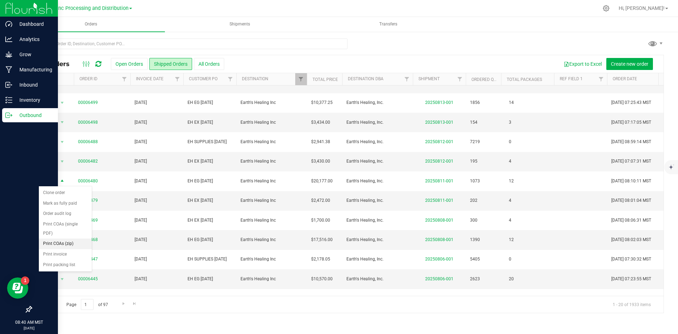
click at [67, 244] on li "Print COAs (zip)" at bounding box center [65, 243] width 53 height 11
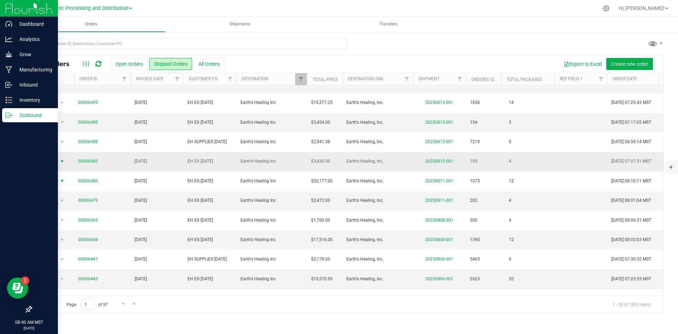
click at [61, 162] on span "select" at bounding box center [62, 161] width 6 height 6
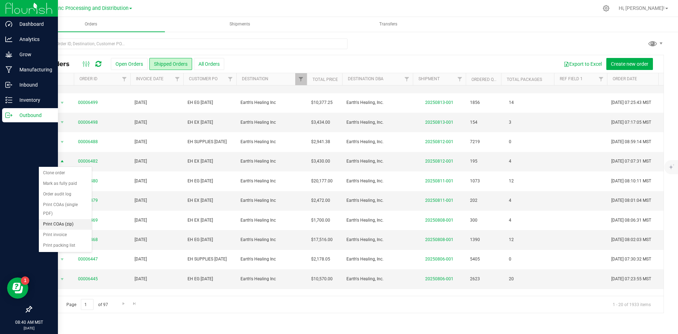
click at [65, 222] on li "Print COAs (zip)" at bounding box center [65, 224] width 53 height 11
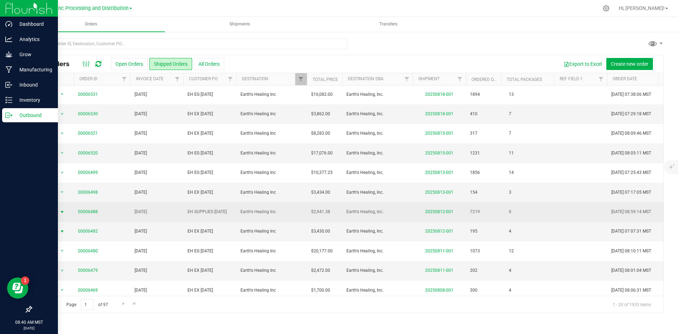
scroll to position [0, 0]
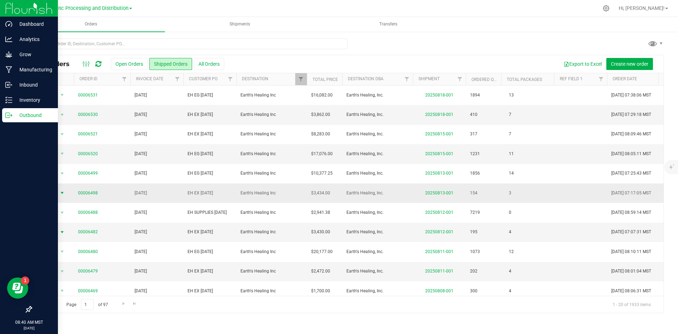
click at [63, 193] on span "select" at bounding box center [62, 193] width 6 height 6
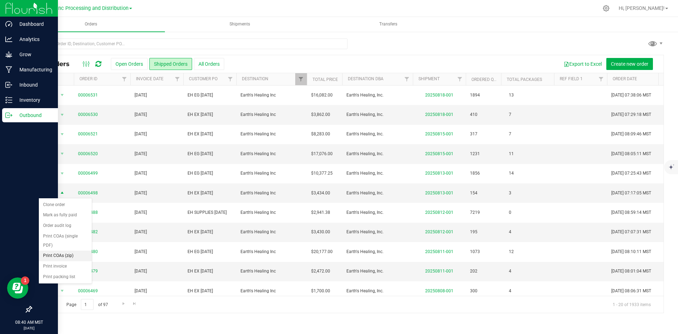
click at [70, 255] on li "Print COAs (zip)" at bounding box center [65, 255] width 53 height 11
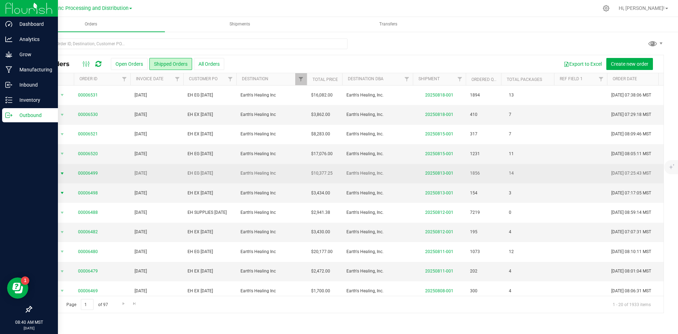
click at [54, 172] on span "Action" at bounding box center [47, 173] width 19 height 10
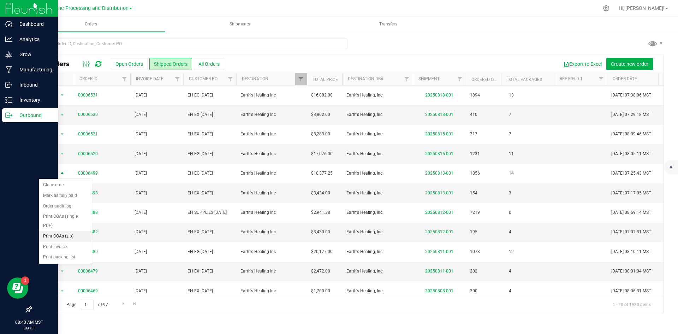
click at [55, 235] on li "Print COAs (zip)" at bounding box center [65, 236] width 53 height 11
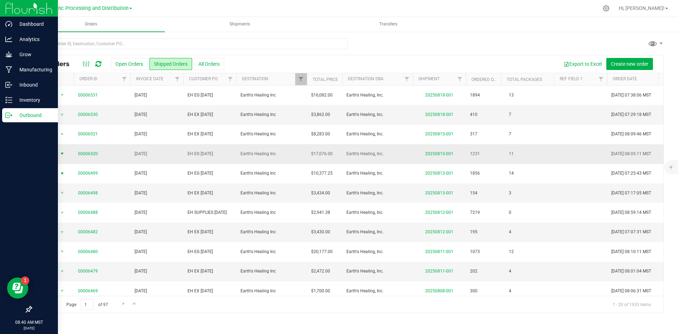
click at [54, 152] on span "Action" at bounding box center [47, 154] width 19 height 10
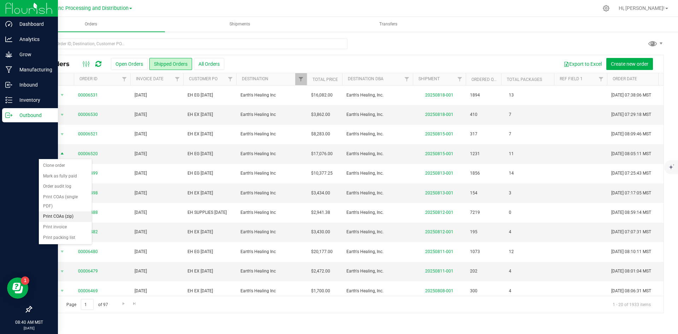
click at [61, 215] on li "Print COAs (zip)" at bounding box center [65, 216] width 53 height 11
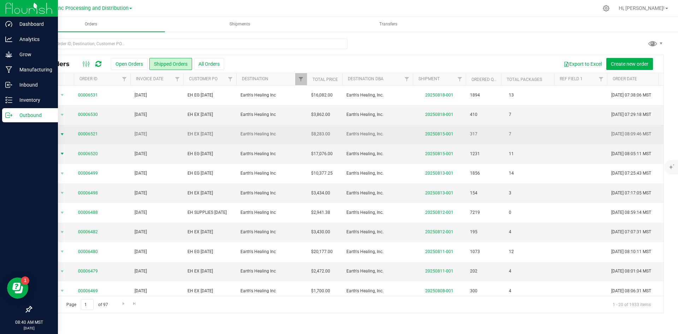
click at [56, 133] on span "Action" at bounding box center [47, 134] width 19 height 10
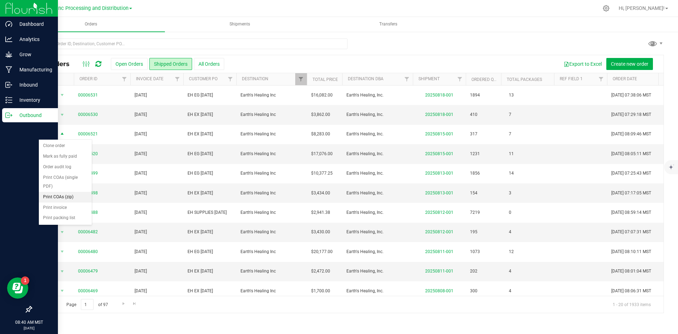
click at [60, 196] on li "Print COAs (zip)" at bounding box center [65, 197] width 53 height 11
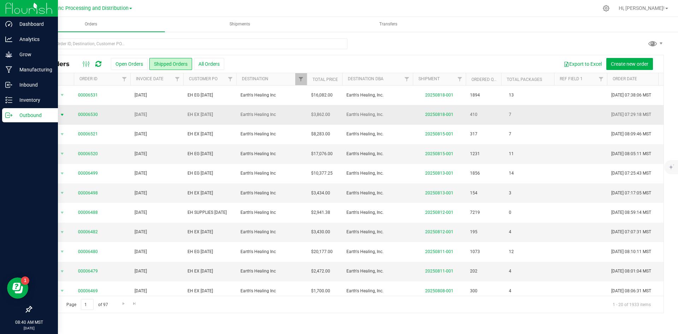
click at [49, 113] on span "Action" at bounding box center [47, 115] width 19 height 10
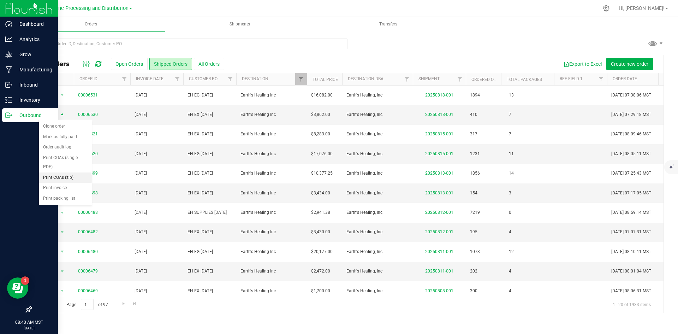
click at [58, 175] on li "Print COAs (zip)" at bounding box center [65, 177] width 53 height 11
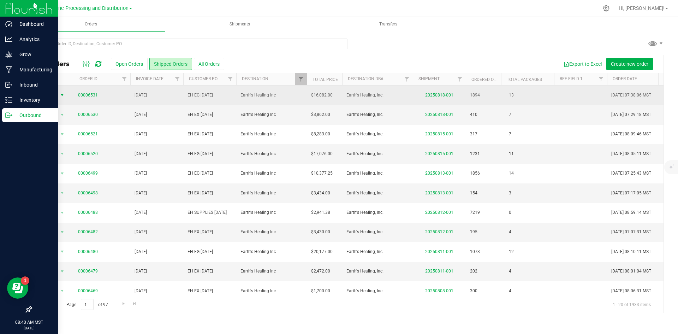
click at [57, 92] on span "Action" at bounding box center [47, 95] width 19 height 10
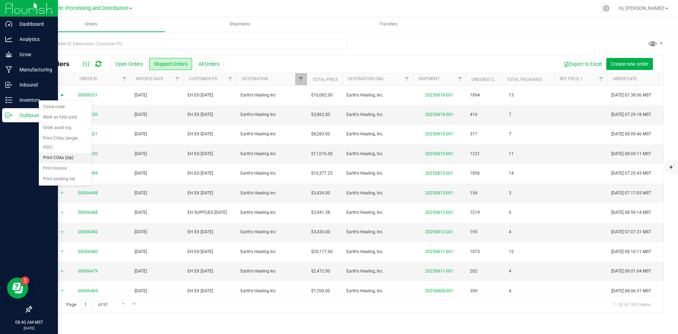
click at [67, 158] on li "Print COAs (zip)" at bounding box center [65, 157] width 53 height 11
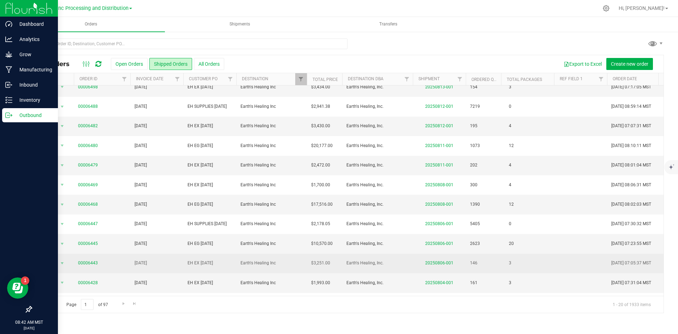
scroll to position [141, 0]
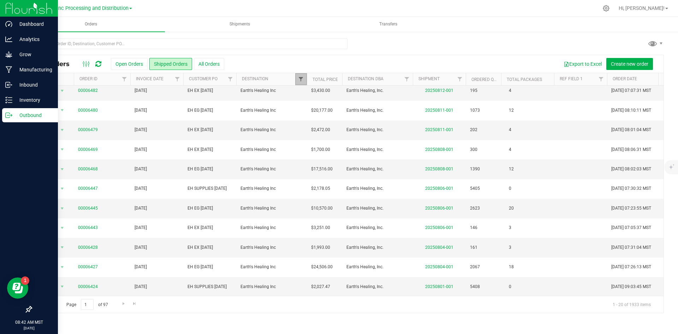
click at [303, 79] on span "Filter" at bounding box center [301, 79] width 6 height 6
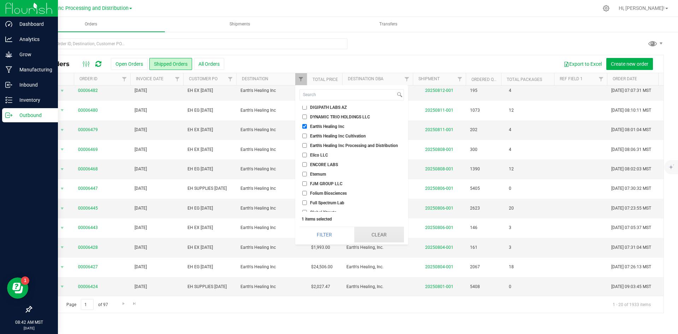
click at [365, 232] on button "Clear" at bounding box center [379, 235] width 50 height 16
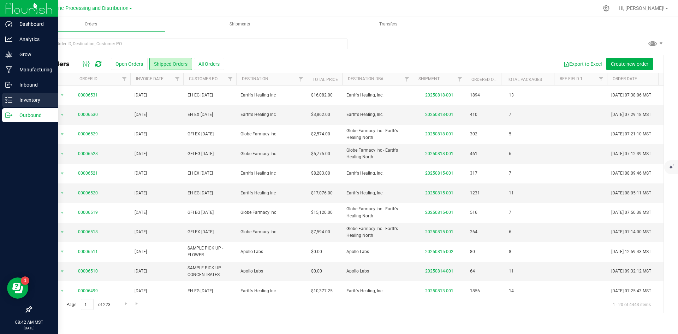
click at [20, 97] on p "Inventory" at bounding box center [33, 100] width 42 height 8
